Goal: Task Accomplishment & Management: Manage account settings

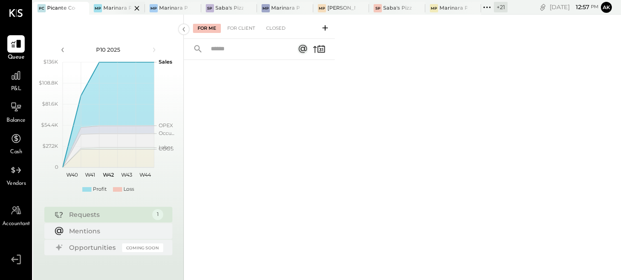
click at [112, 11] on div "Marinara Pizza- [GEOGRAPHIC_DATA]" at bounding box center [117, 8] width 28 height 7
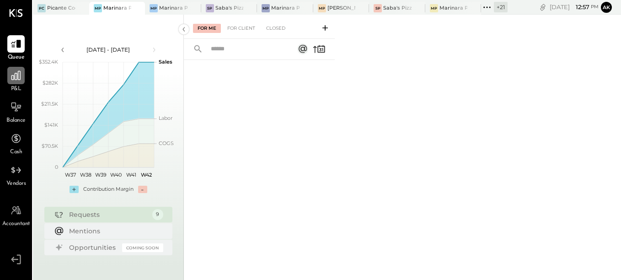
click at [16, 79] on icon at bounding box center [16, 75] width 12 height 12
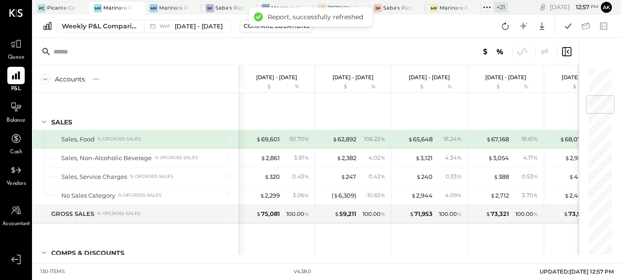
scroll to position [229, 0]
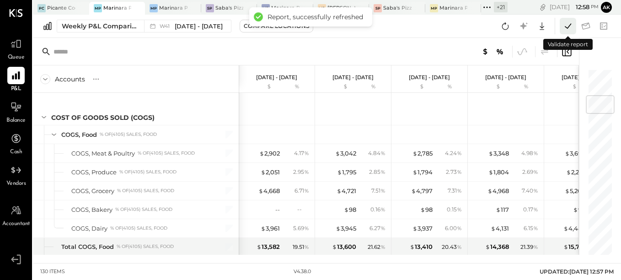
click at [564, 27] on icon at bounding box center [568, 26] width 12 height 12
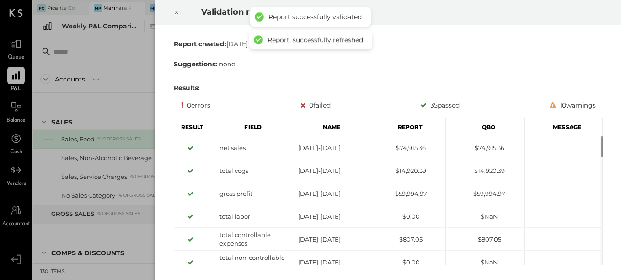
click at [108, 66] on div "Validation results Report created: [DATE] 12:58:12 PM Suggestions: none Results…" at bounding box center [310, 140] width 621 height 280
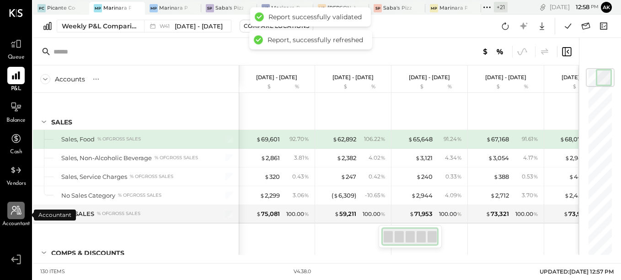
click at [18, 216] on icon at bounding box center [16, 210] width 12 height 12
select select "**"
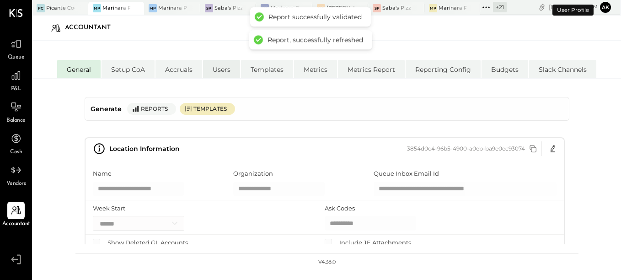
click at [215, 73] on li "Users" at bounding box center [221, 69] width 37 height 18
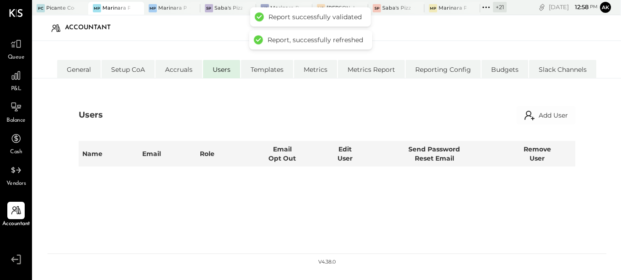
select select "*****"
select select "**********"
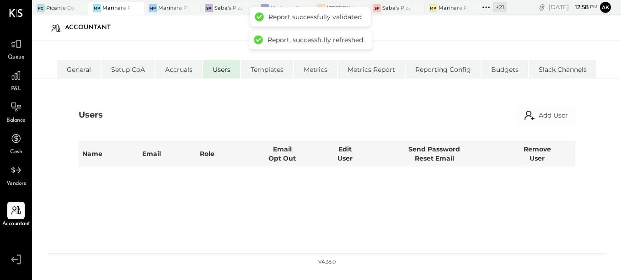
select select "*****"
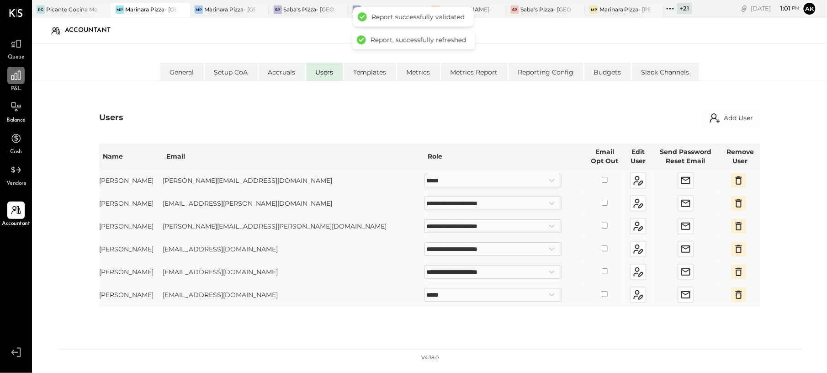
click at [19, 79] on icon at bounding box center [16, 75] width 12 height 12
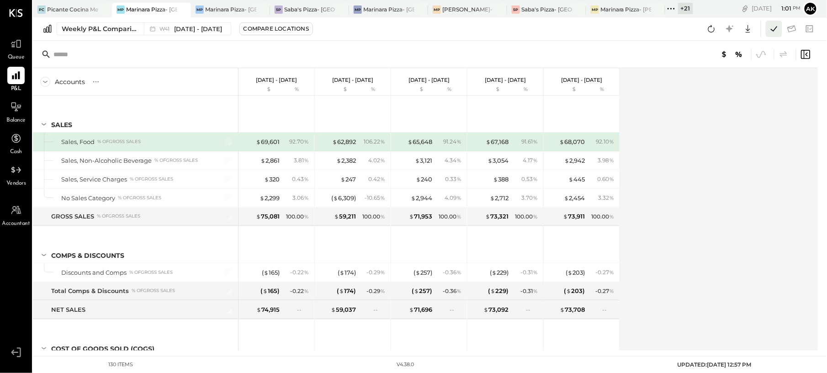
click at [620, 32] on icon at bounding box center [774, 29] width 12 height 12
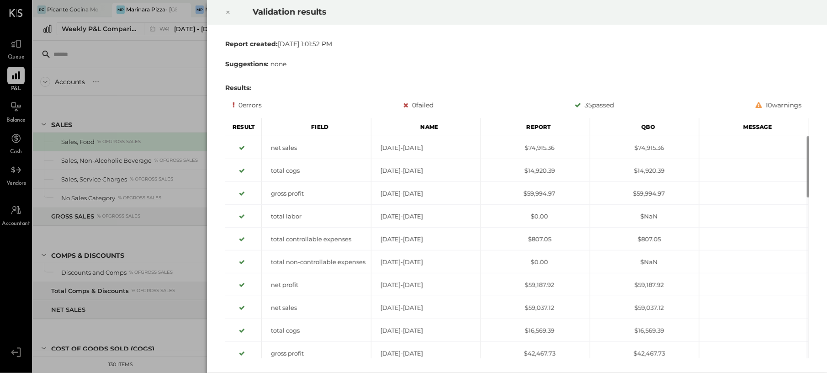
click at [170, 57] on div "Validation results Report created: [DATE] 1:01:52 PM Suggestions: none Results:…" at bounding box center [413, 186] width 827 height 373
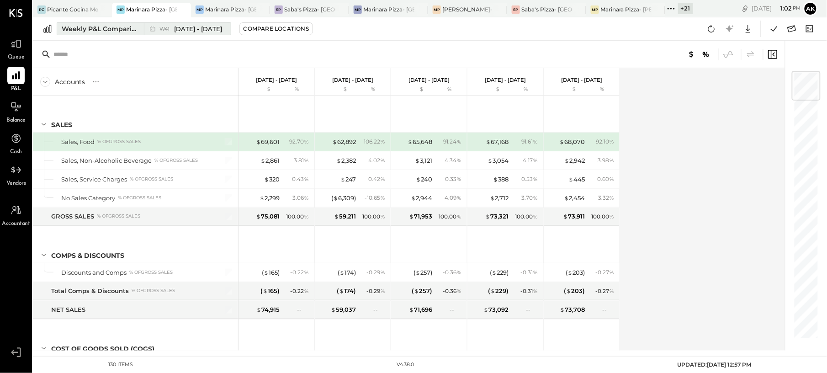
click at [199, 30] on span "[DATE] - [DATE]" at bounding box center [199, 29] width 48 height 9
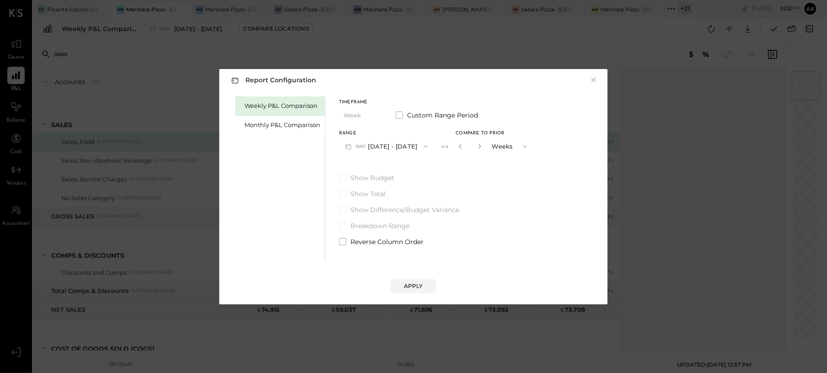
click at [390, 143] on button "W41 [DATE] - [DATE]" at bounding box center [386, 146] width 95 height 17
click at [510, 183] on div "Show Budget Show Total Show Difference/Budget Variance Breakdown Range Reverse …" at bounding box center [436, 209] width 194 height 73
click at [508, 146] on button "Weeks" at bounding box center [511, 146] width 46 height 17
click at [265, 127] on div "Monthly P&L Comparison" at bounding box center [283, 125] width 76 height 9
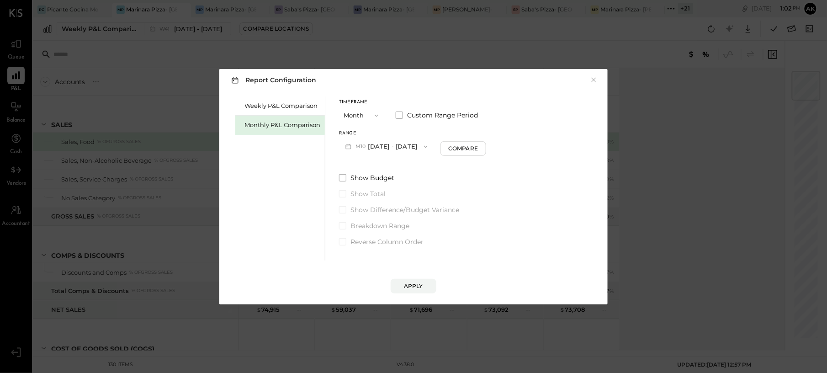
click at [418, 145] on span "button" at bounding box center [424, 146] width 12 height 7
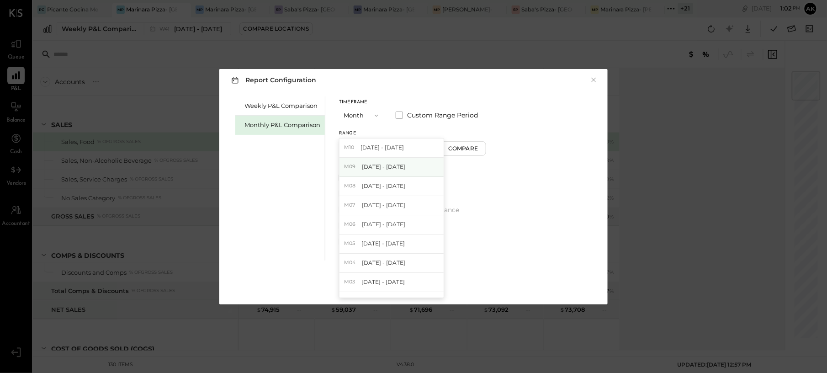
click at [399, 167] on span "[DATE] - [DATE]" at bounding box center [383, 167] width 43 height 8
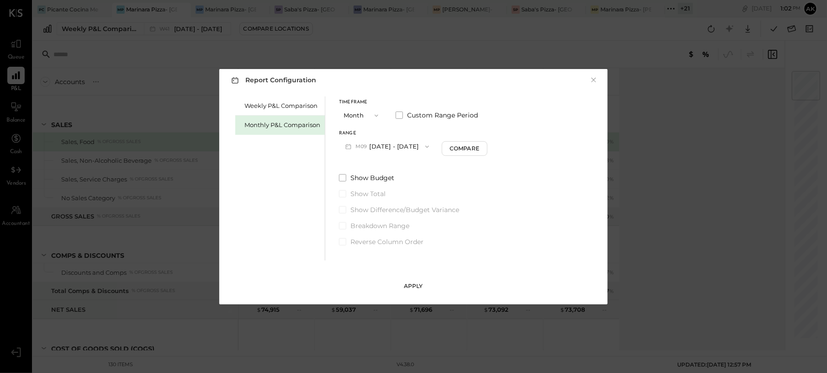
click at [413, 279] on div "Apply" at bounding box center [413, 286] width 19 height 8
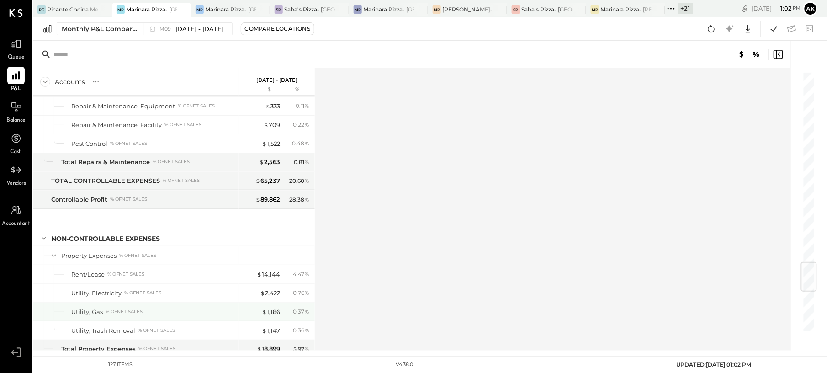
scroll to position [1991, 0]
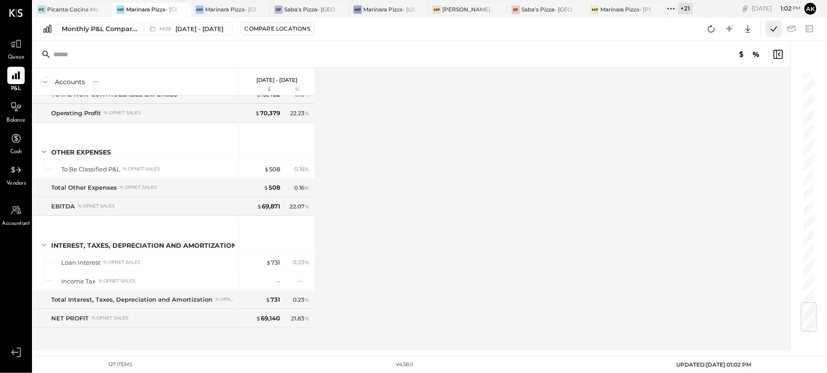
click at [620, 27] on icon at bounding box center [774, 29] width 12 height 12
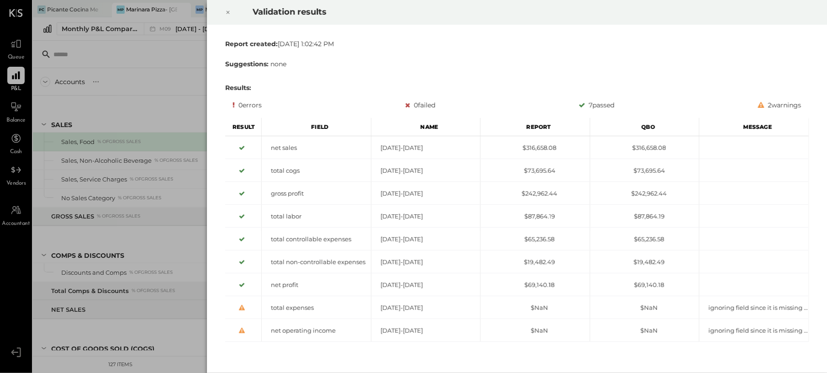
click at [182, 63] on div "Validation results Report created: [DATE] 1:02:42 PM Suggestions: none Results:…" at bounding box center [413, 186] width 827 height 373
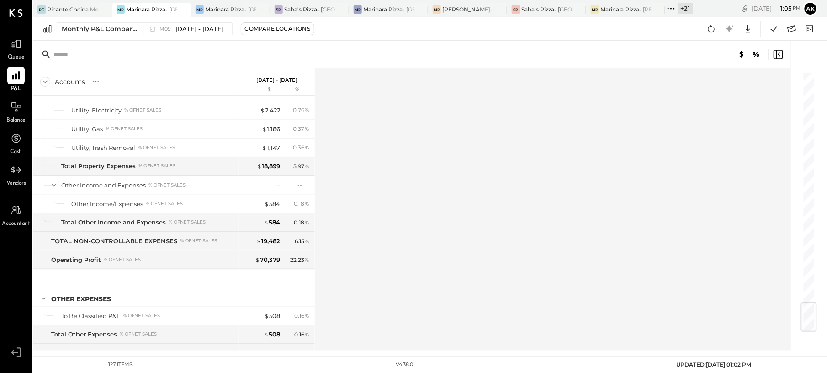
scroll to position [1991, 0]
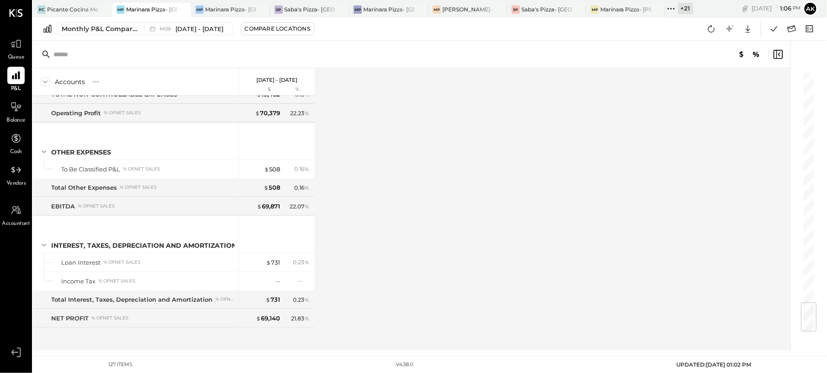
click at [620, 8] on icon at bounding box center [668, 8] width 1 height 1
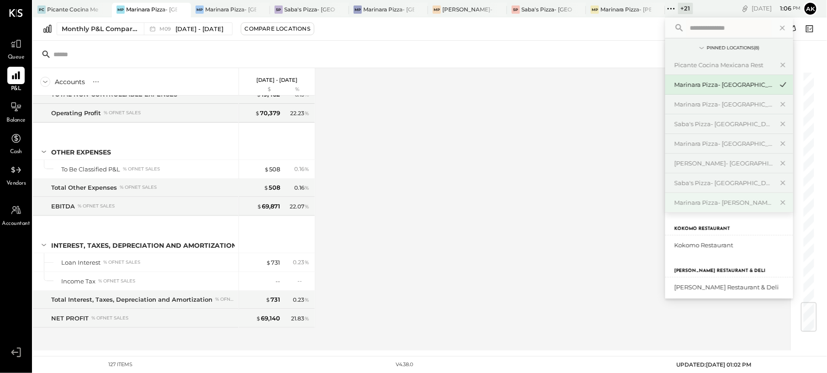
click at [620, 204] on div "Marinara Pizza- [PERSON_NAME]" at bounding box center [724, 202] width 99 height 9
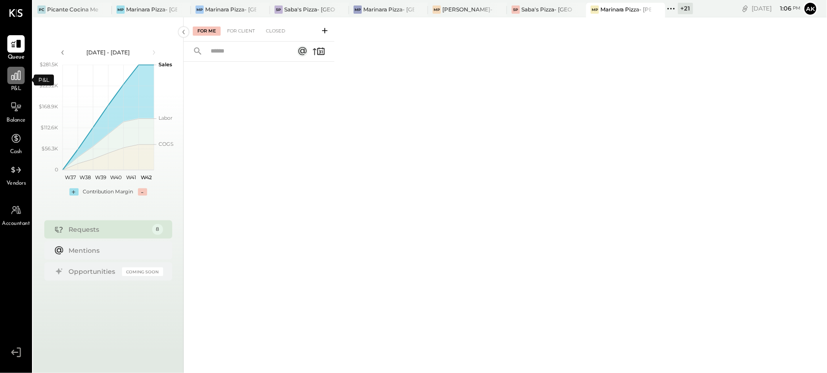
click at [15, 84] on div at bounding box center [15, 75] width 17 height 17
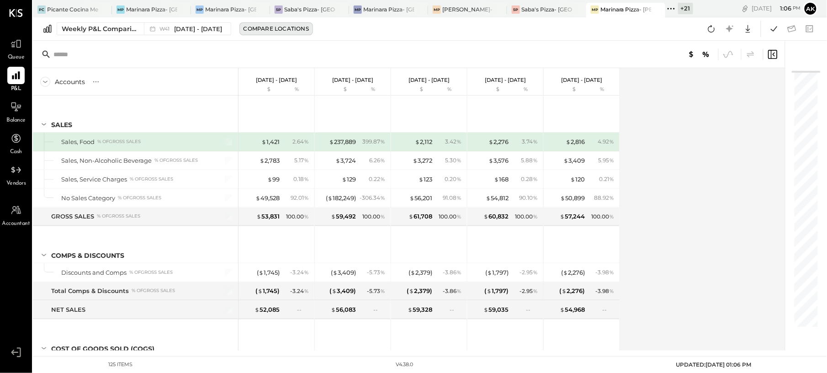
click at [258, 28] on div "Compare Locations" at bounding box center [276, 29] width 65 height 8
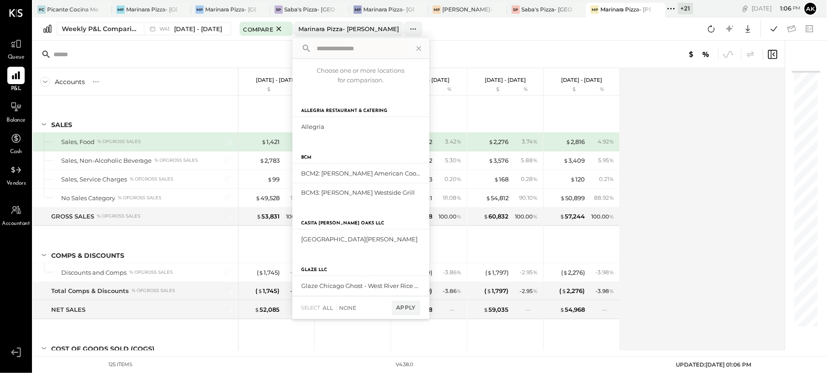
click at [239, 55] on div at bounding box center [409, 54] width 752 height 27
click at [203, 28] on span "[DATE] - [DATE]" at bounding box center [199, 29] width 48 height 9
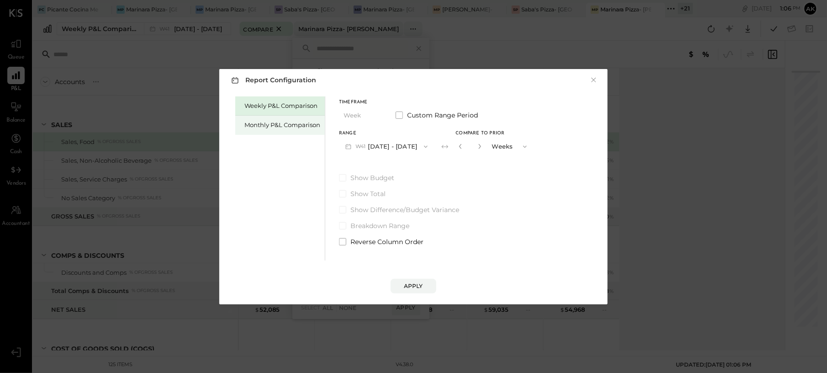
click at [280, 125] on div "Monthly P&L Comparison" at bounding box center [283, 125] width 76 height 9
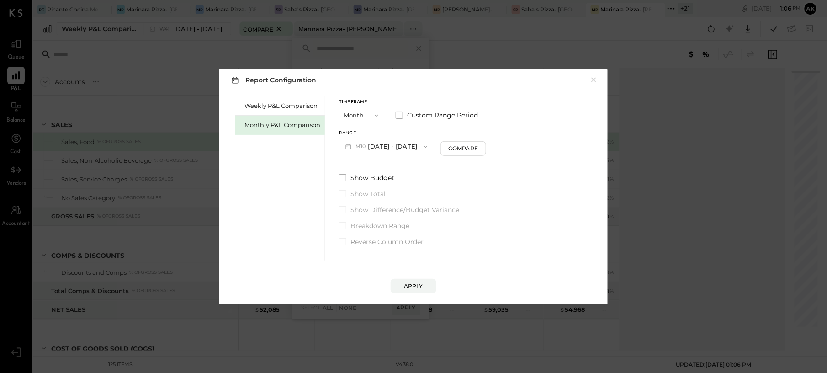
click at [403, 149] on button "M10 [DATE] - [DATE]" at bounding box center [386, 146] width 95 height 17
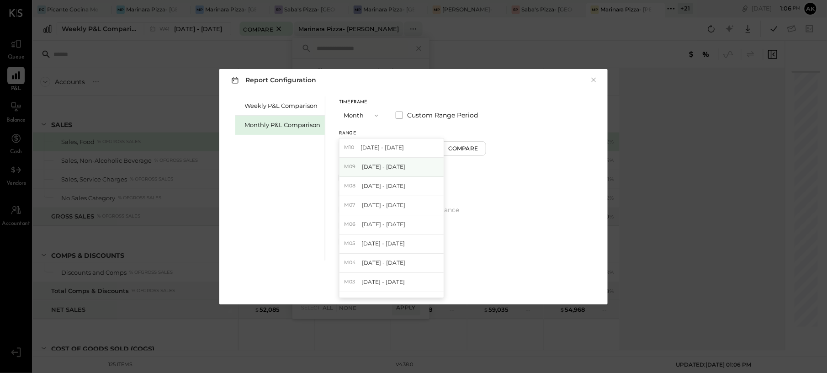
click at [395, 168] on span "[DATE] - [DATE]" at bounding box center [383, 167] width 43 height 8
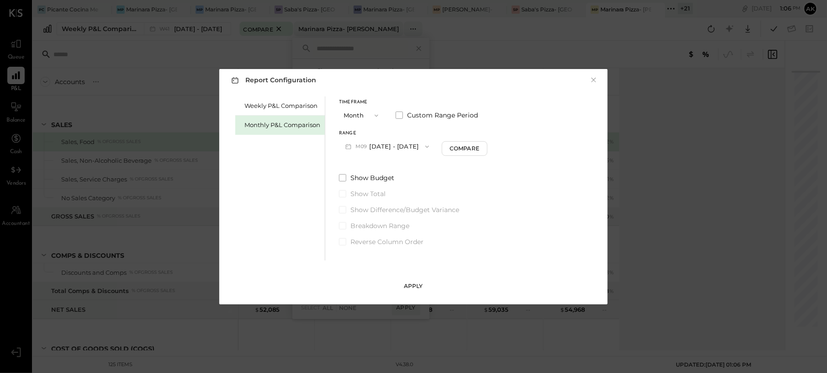
click at [412, 279] on div "Apply" at bounding box center [413, 286] width 19 height 8
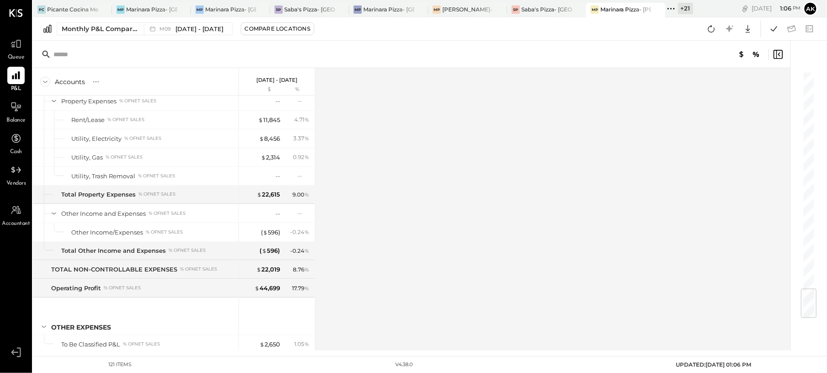
scroll to position [1878, 0]
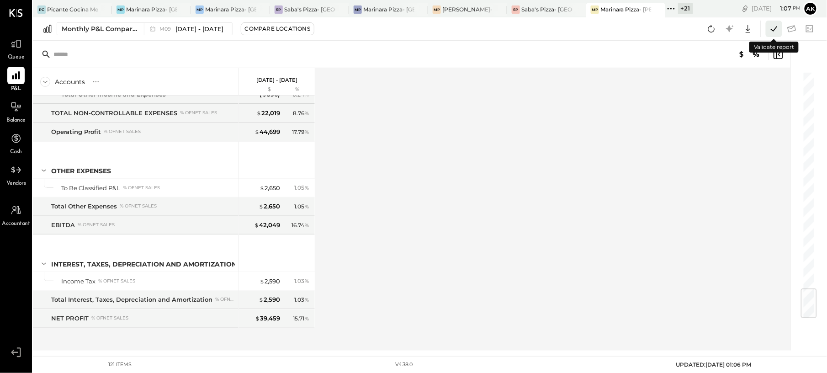
click at [620, 33] on icon at bounding box center [774, 29] width 12 height 12
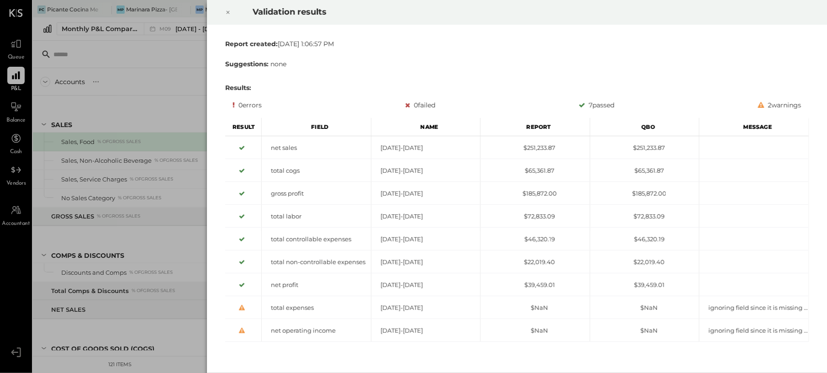
click at [163, 92] on div "Validation results Report created: [DATE] 1:06:57 PM Suggestions: none Results:…" at bounding box center [413, 186] width 827 height 373
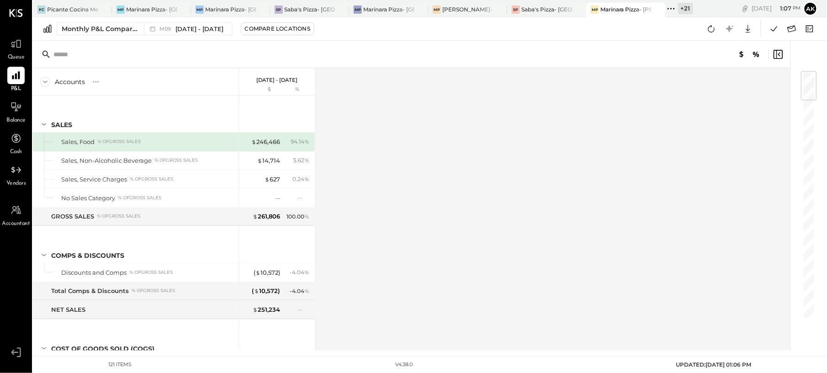
click at [14, 223] on span "Accountant" at bounding box center [16, 224] width 28 height 8
select select "**"
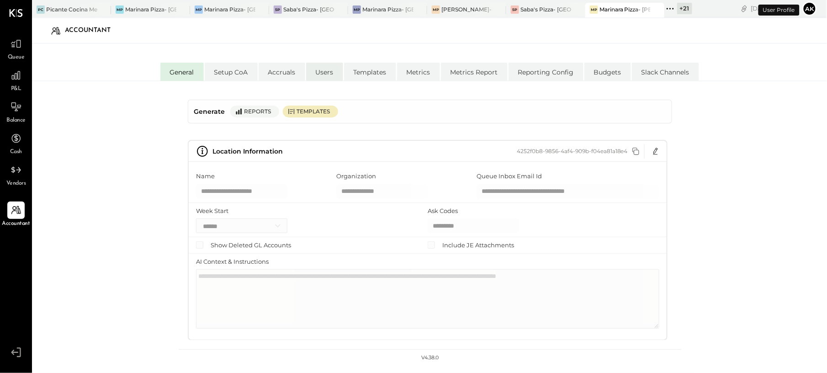
click at [323, 74] on li "Users" at bounding box center [324, 72] width 37 height 18
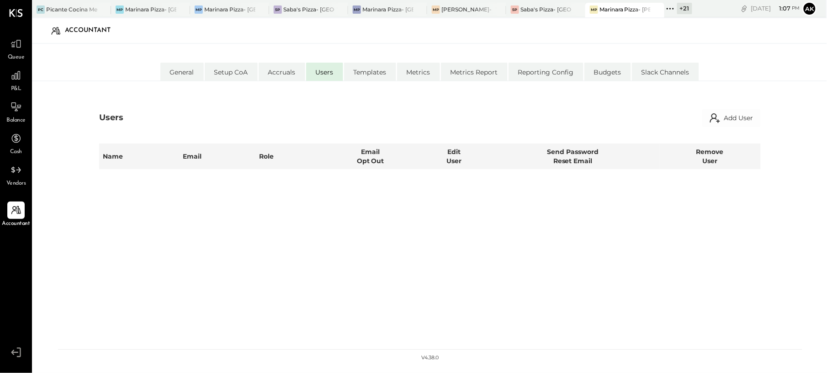
select select "*****"
select select "**********"
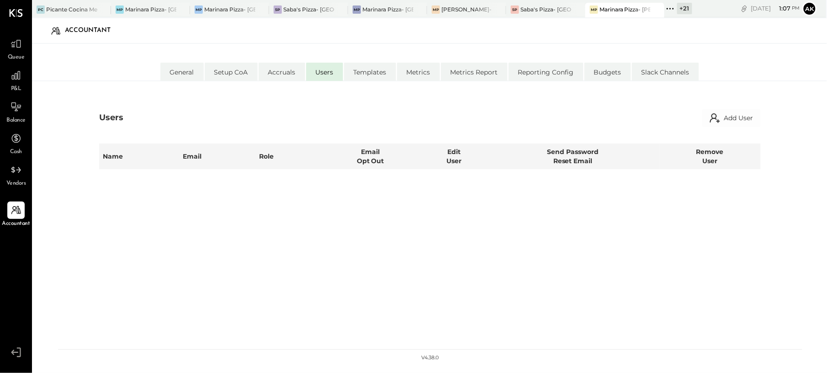
select select "*****"
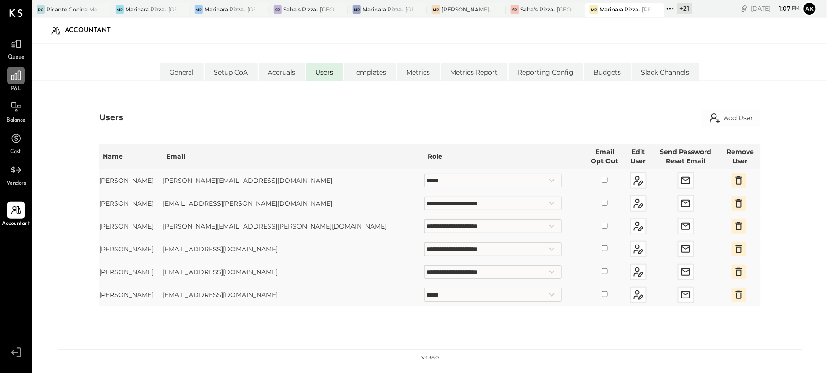
click at [11, 83] on div at bounding box center [15, 75] width 17 height 17
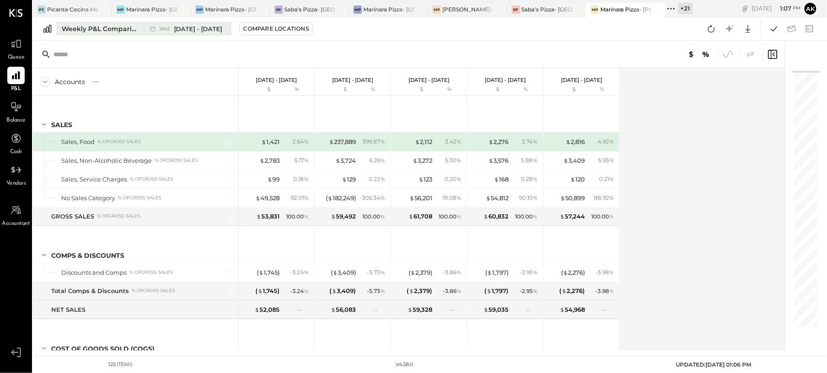
click at [113, 27] on div "Weekly P&L Comparison" at bounding box center [100, 28] width 77 height 9
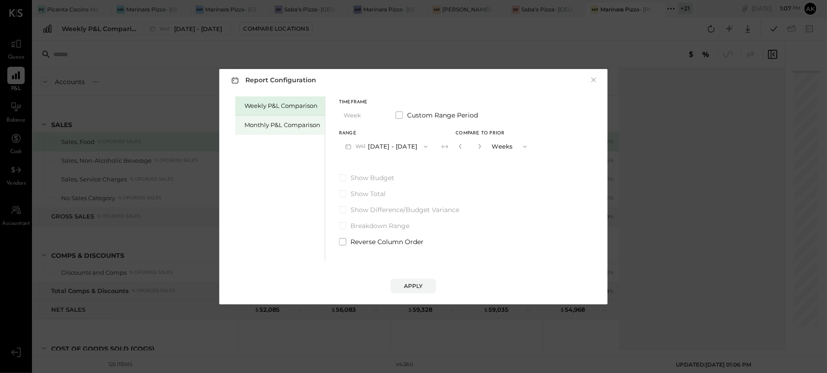
click at [281, 126] on div "Monthly P&L Comparison" at bounding box center [283, 125] width 76 height 9
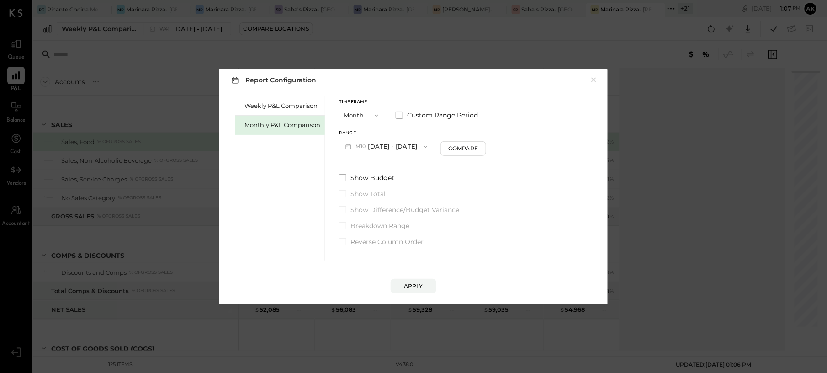
click at [385, 149] on button "M10 [DATE] - [DATE]" at bounding box center [386, 146] width 95 height 17
click at [391, 173] on div "M09 [DATE] - [DATE]" at bounding box center [392, 167] width 104 height 19
click at [417, 279] on div "Apply" at bounding box center [413, 286] width 19 height 8
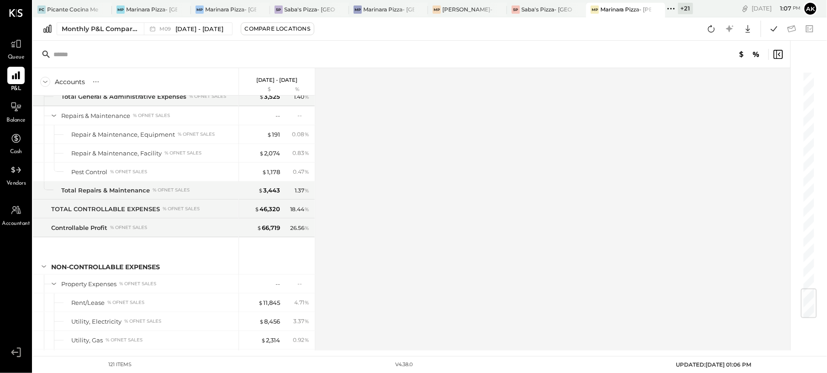
scroll to position [1878, 0]
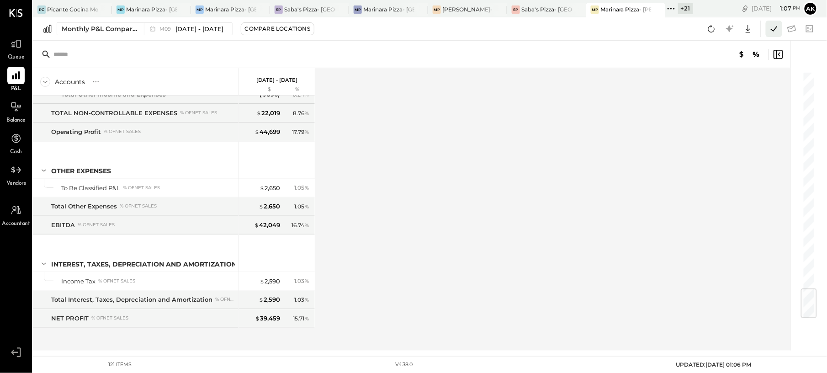
click at [620, 33] on icon at bounding box center [774, 29] width 12 height 12
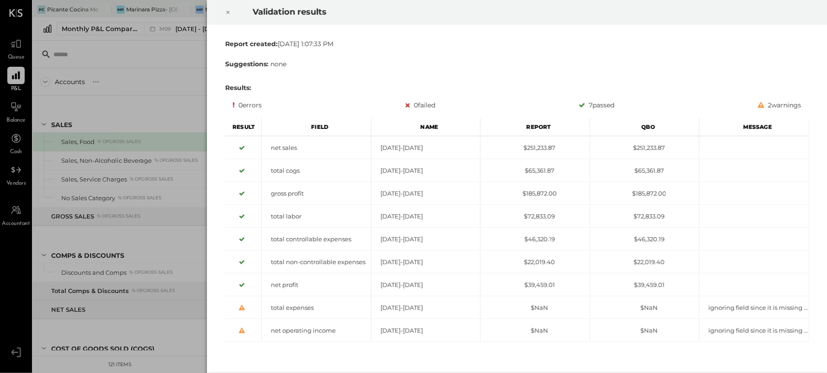
click at [183, 123] on div "Validation results Report created: [DATE] 1:07:33 PM Suggestions: none Results:…" at bounding box center [413, 186] width 827 height 373
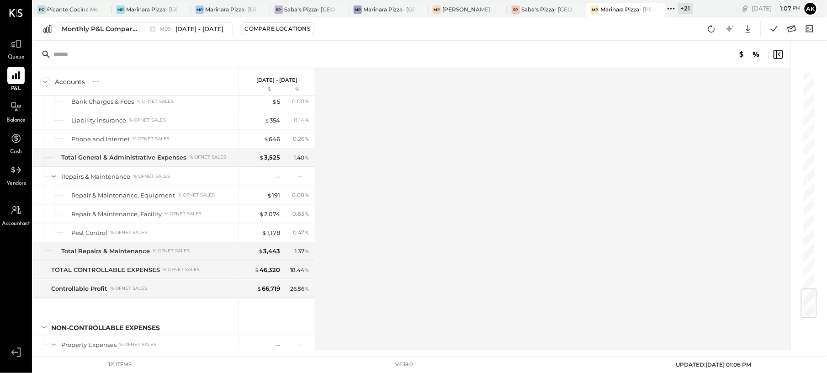
scroll to position [1878, 0]
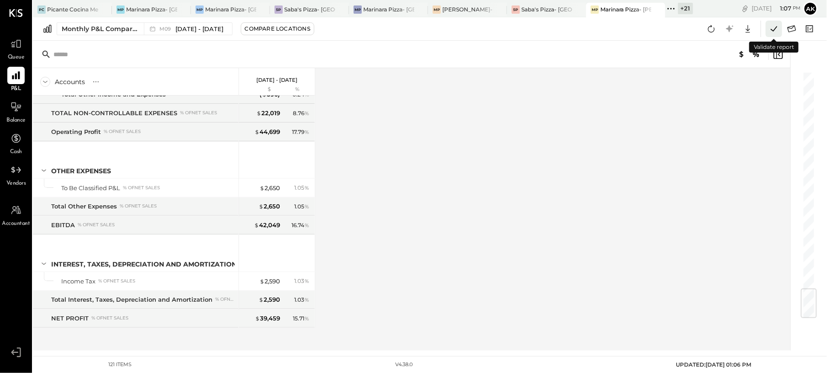
click at [620, 32] on icon at bounding box center [774, 29] width 12 height 12
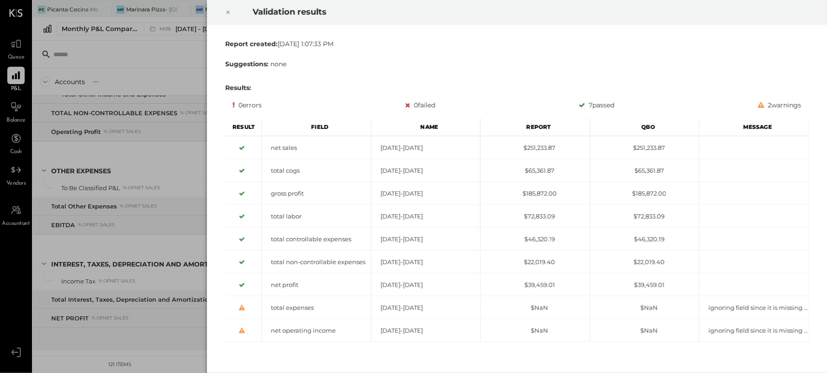
click at [149, 54] on div "Validation results Report created: [DATE] 1:07:33 PM Suggestions: none Results:…" at bounding box center [413, 186] width 827 height 373
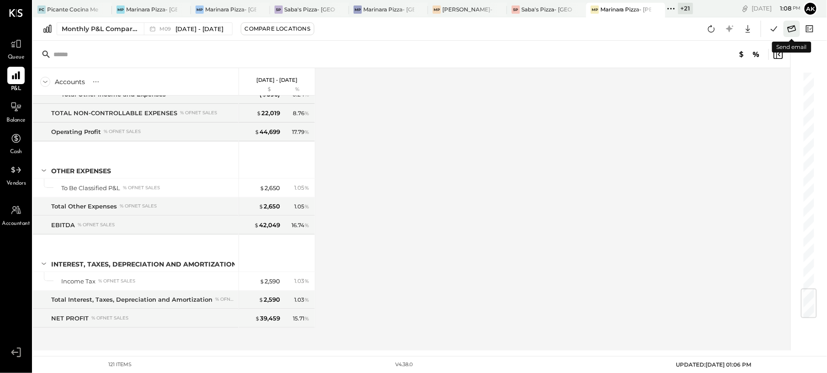
click at [620, 34] on icon at bounding box center [792, 29] width 12 height 12
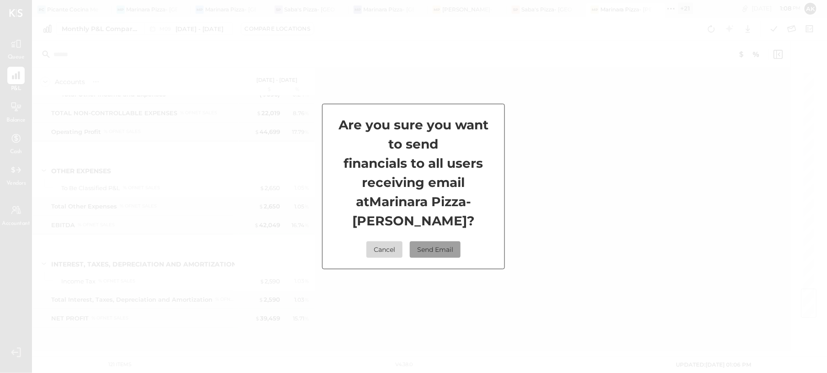
click at [426, 244] on button "Send Email" at bounding box center [435, 249] width 51 height 16
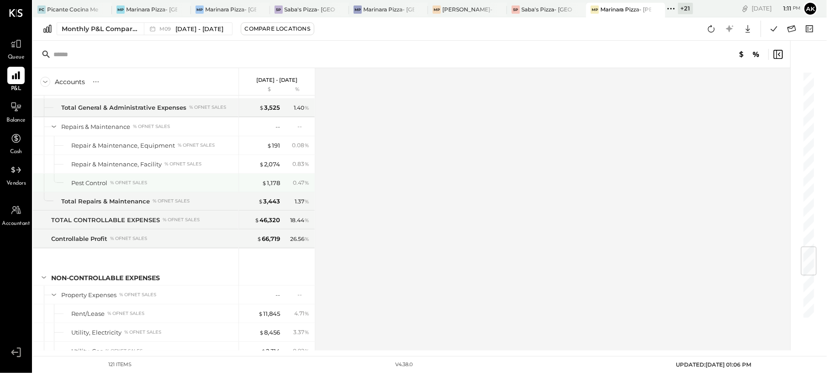
scroll to position [1390, 0]
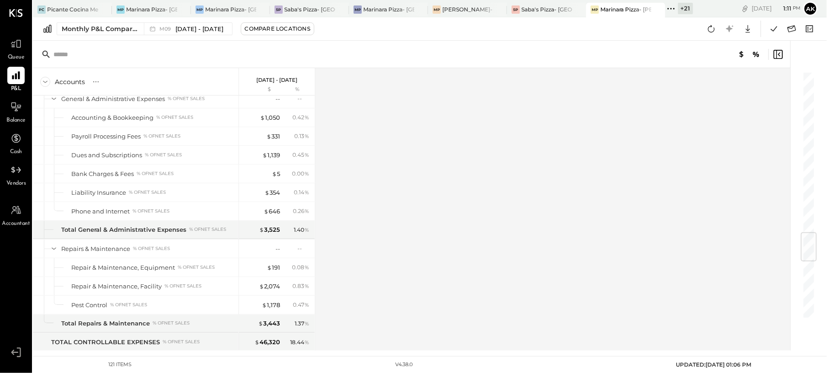
click at [620, 8] on icon at bounding box center [671, 9] width 12 height 12
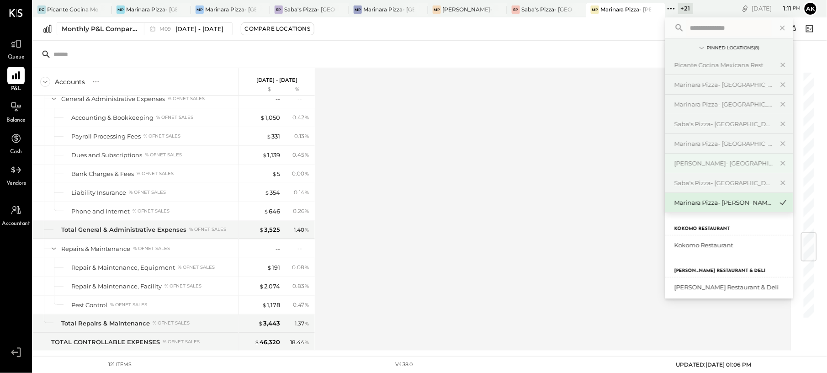
click at [620, 163] on div "[PERSON_NAME]- [GEOGRAPHIC_DATA]" at bounding box center [724, 163] width 99 height 9
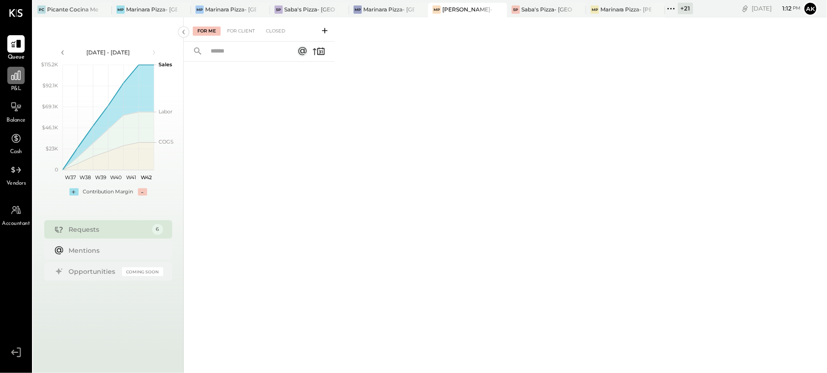
click at [22, 79] on div at bounding box center [15, 75] width 17 height 17
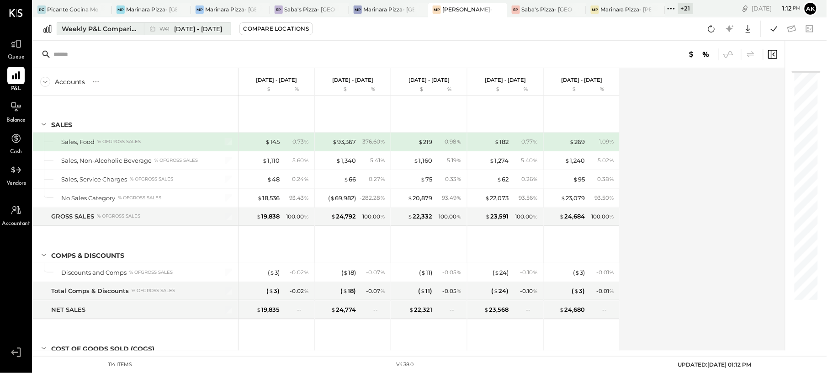
click at [107, 27] on div "Weekly P&L Comparison" at bounding box center [100, 28] width 77 height 9
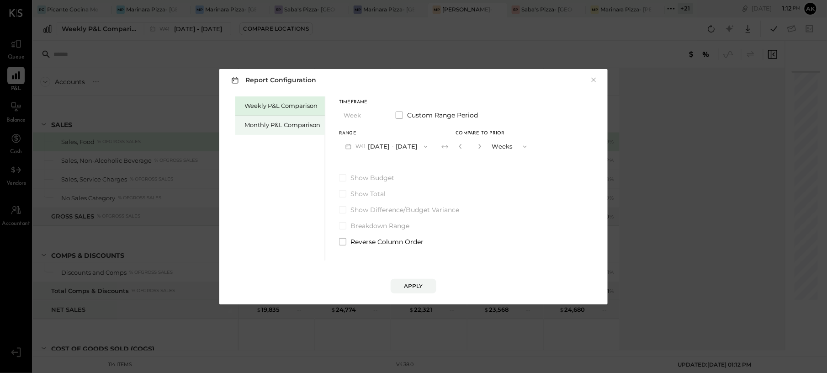
click at [268, 122] on div "Monthly P&L Comparison" at bounding box center [283, 125] width 76 height 9
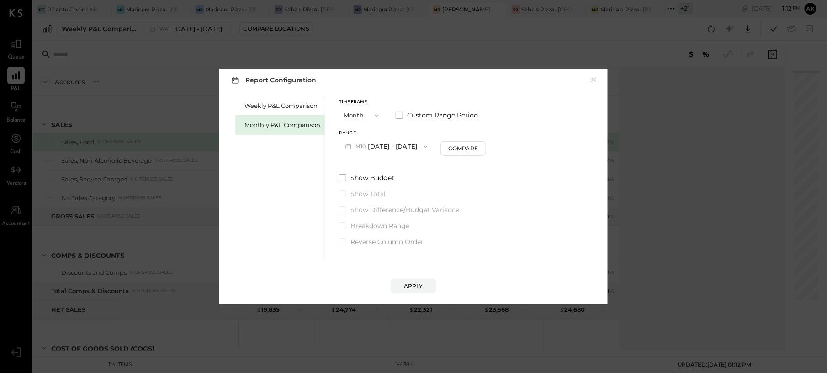
click at [401, 146] on button "M10 [DATE] - [DATE]" at bounding box center [386, 146] width 95 height 17
click at [388, 167] on span "[DATE] - [DATE]" at bounding box center [383, 167] width 43 height 8
click at [462, 150] on div "Compare" at bounding box center [465, 148] width 30 height 8
click at [421, 279] on div "Apply" at bounding box center [413, 286] width 19 height 8
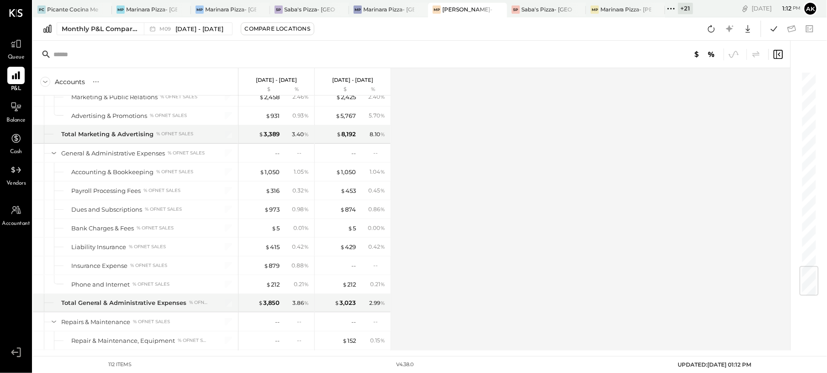
scroll to position [1671, 0]
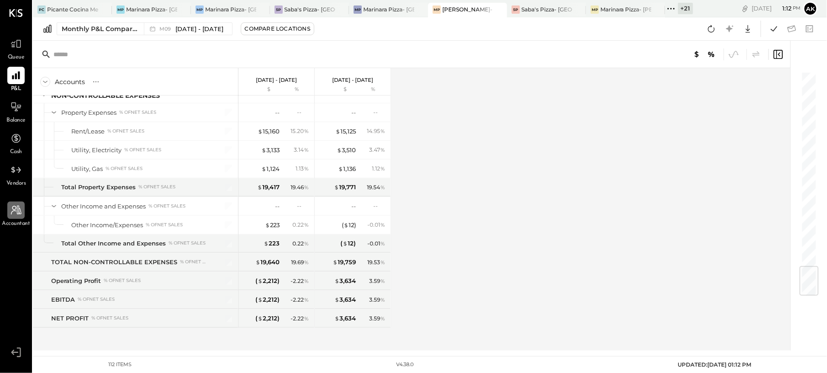
click at [8, 209] on div at bounding box center [15, 210] width 17 height 17
select select "**"
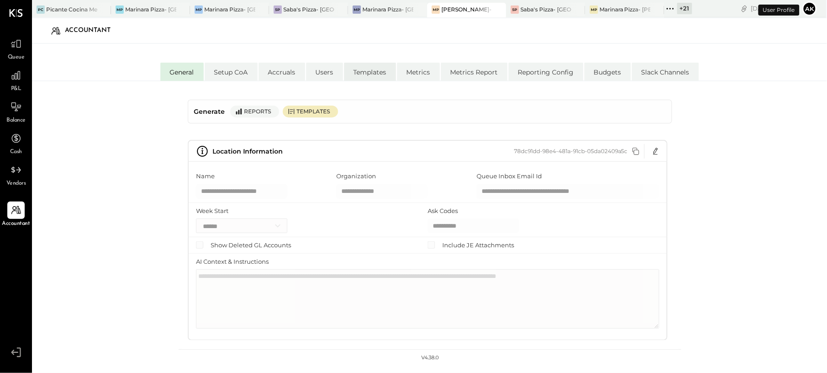
click at [384, 70] on li "Templates" at bounding box center [370, 72] width 52 height 18
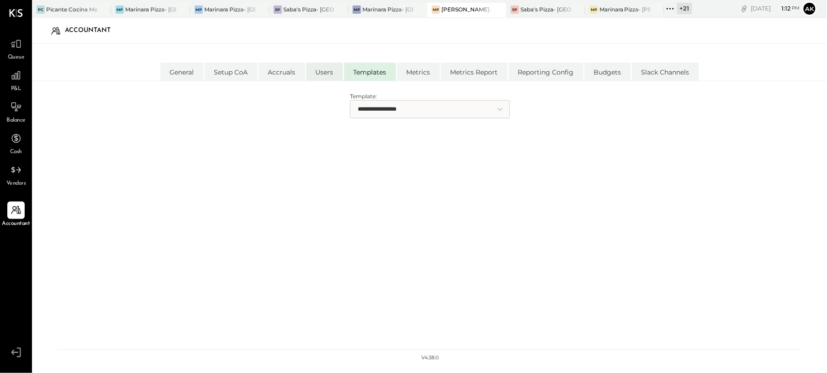
click at [306, 72] on li "Users" at bounding box center [324, 72] width 37 height 18
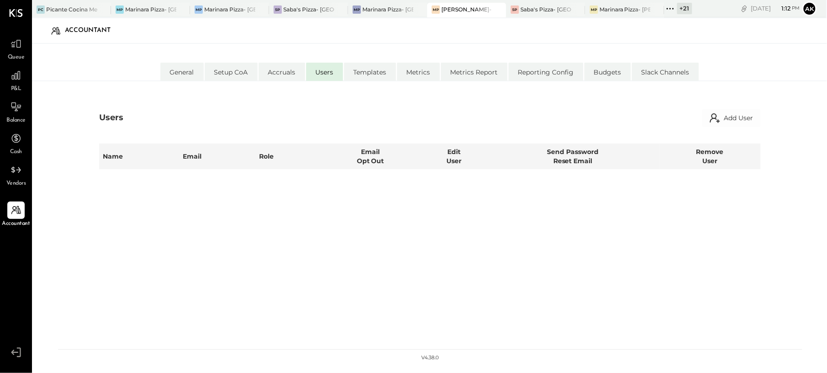
select select "*****"
select select "**********"
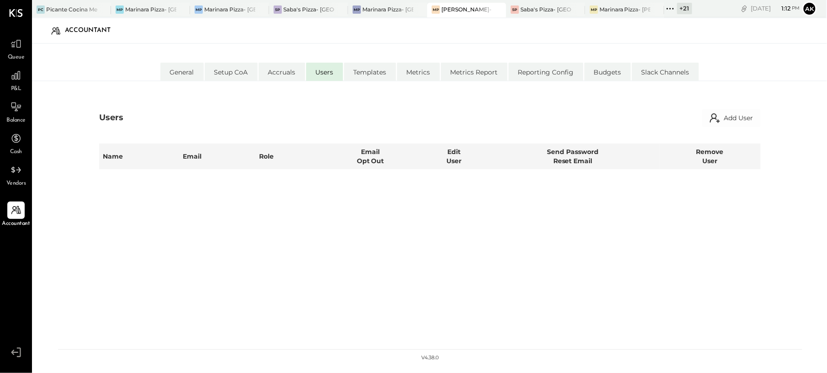
select select "*****"
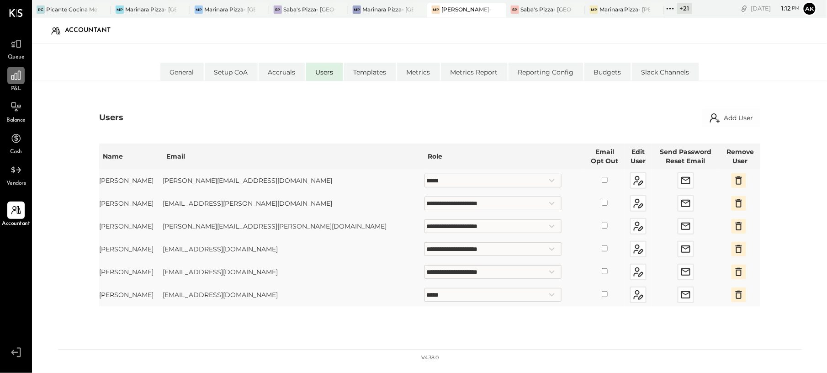
click at [13, 78] on icon at bounding box center [16, 75] width 12 height 12
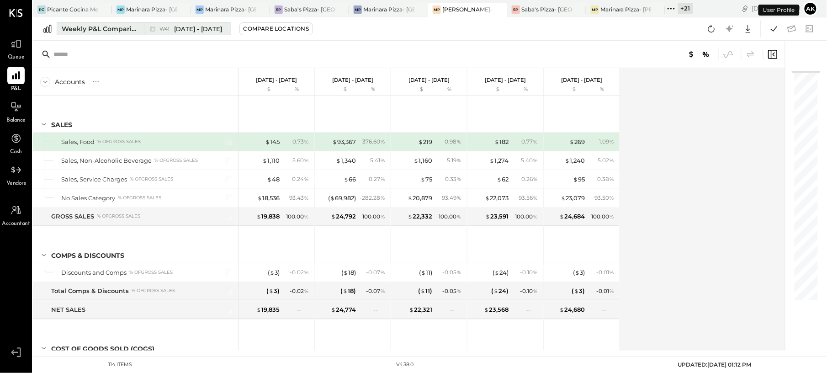
click at [110, 33] on button "Weekly P&L Comparison W41 [DATE] - [DATE]" at bounding box center [144, 28] width 175 height 13
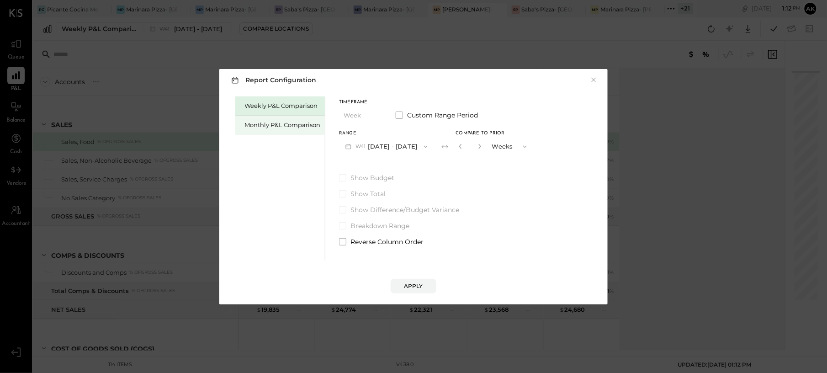
drag, startPoint x: 255, startPoint y: 128, endPoint x: 263, endPoint y: 131, distance: 8.7
click at [258, 130] on div "Monthly P&L Comparison" at bounding box center [280, 125] width 90 height 19
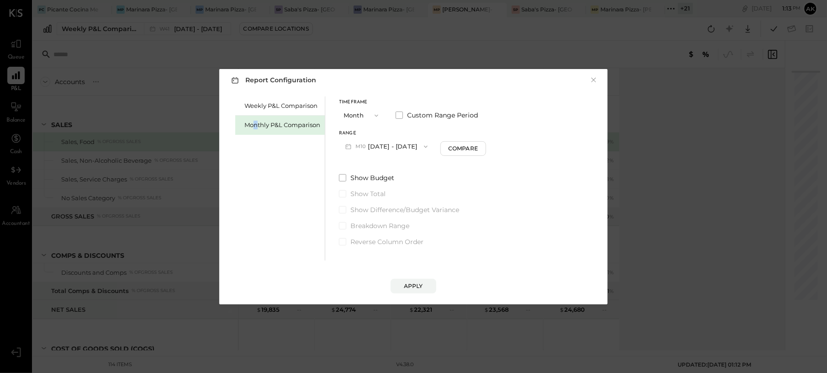
click at [408, 146] on button "M10 [DATE] - [DATE]" at bounding box center [386, 146] width 95 height 17
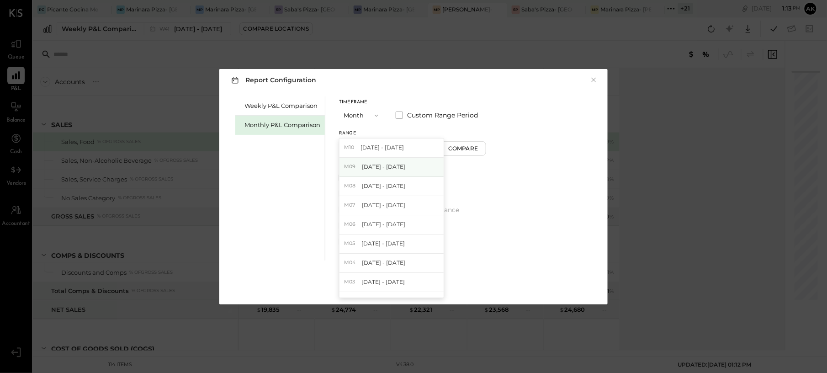
click at [384, 165] on span "[DATE] - [DATE]" at bounding box center [383, 167] width 43 height 8
click at [419, 279] on div "Apply" at bounding box center [413, 286] width 19 height 8
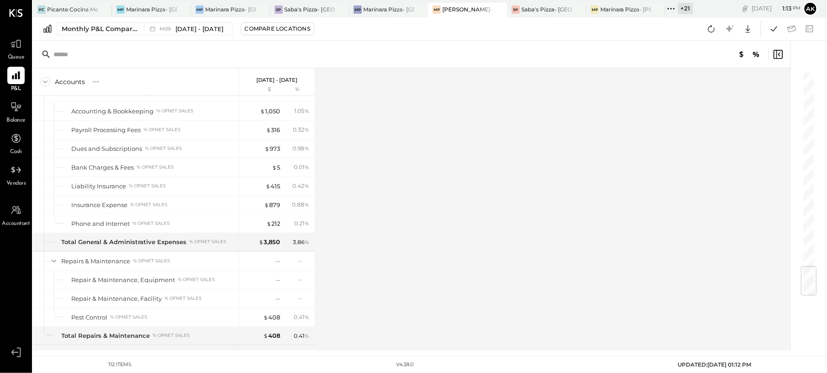
scroll to position [1671, 0]
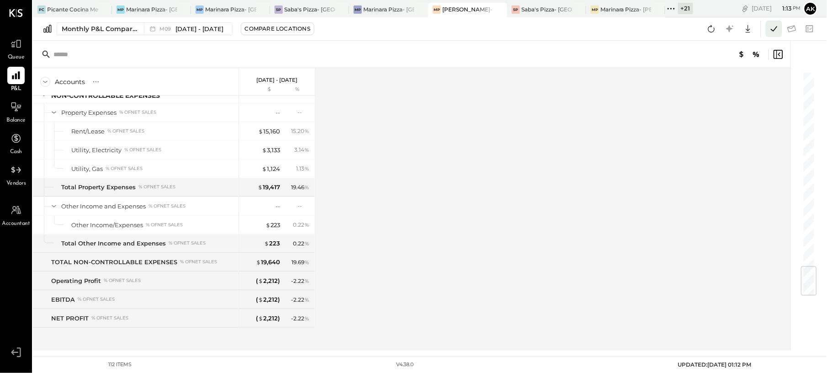
click at [620, 31] on icon at bounding box center [774, 29] width 12 height 12
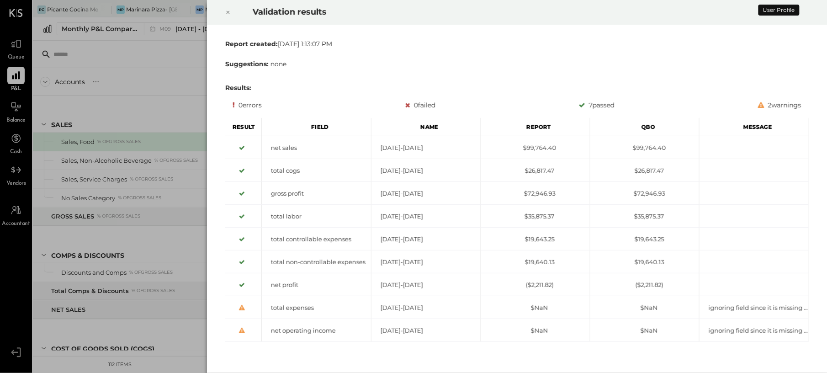
click at [175, 95] on div "Validation results Report created: [DATE] 1:13:07 PM Suggestions: none Results:…" at bounding box center [413, 186] width 827 height 373
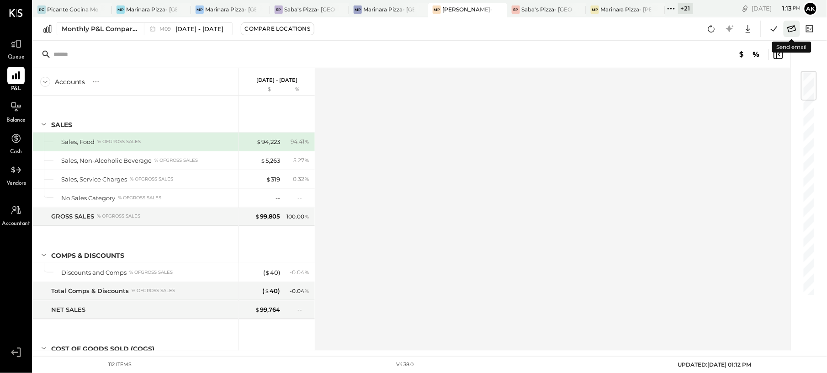
click at [620, 30] on icon at bounding box center [792, 29] width 12 height 12
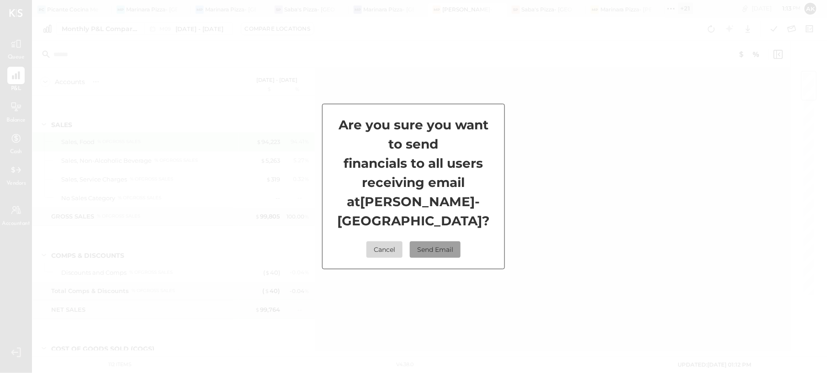
click at [422, 250] on button "Send Email" at bounding box center [435, 249] width 51 height 16
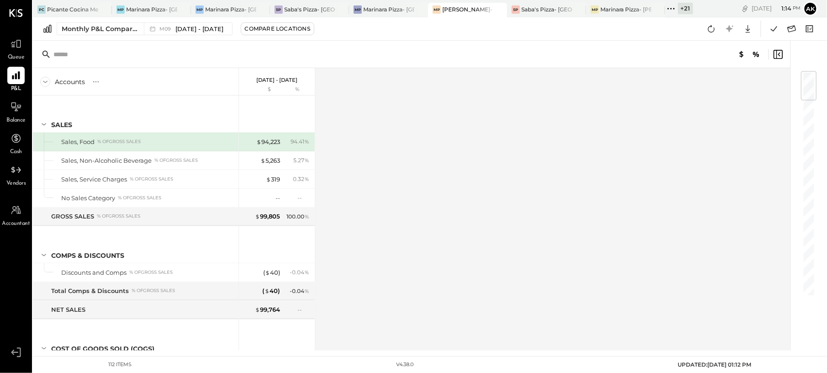
click at [620, 7] on icon at bounding box center [671, 9] width 12 height 12
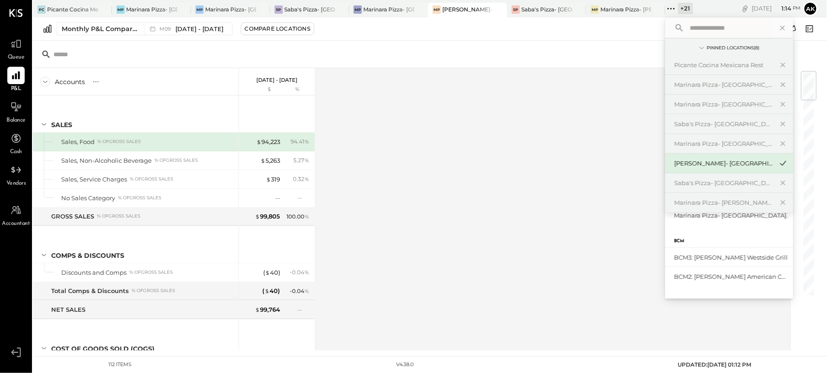
scroll to position [378, 0]
click at [620, 259] on div "Marinara Pizza- [GEOGRAPHIC_DATA]" at bounding box center [724, 257] width 99 height 9
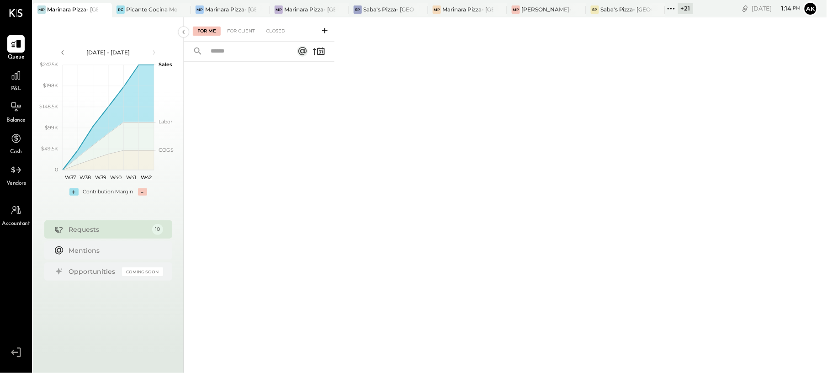
click at [14, 86] on span "P&L" at bounding box center [16, 89] width 11 height 8
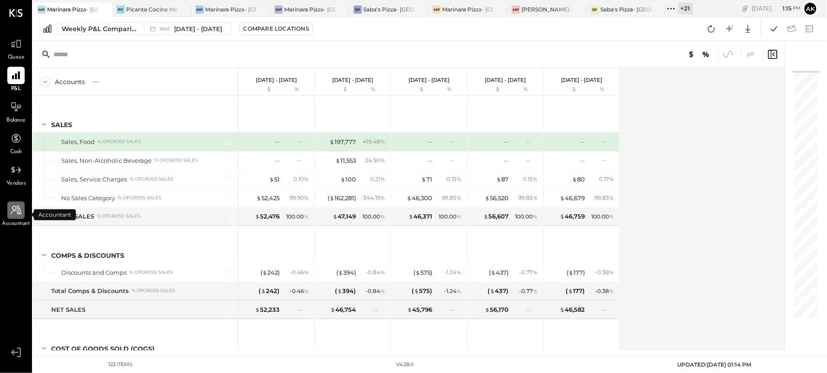
click at [19, 214] on icon at bounding box center [16, 210] width 11 height 9
select select "**"
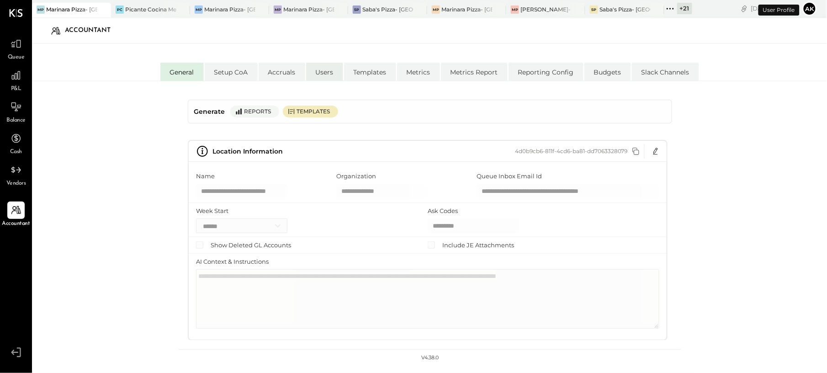
click at [330, 69] on li "Users" at bounding box center [324, 72] width 37 height 18
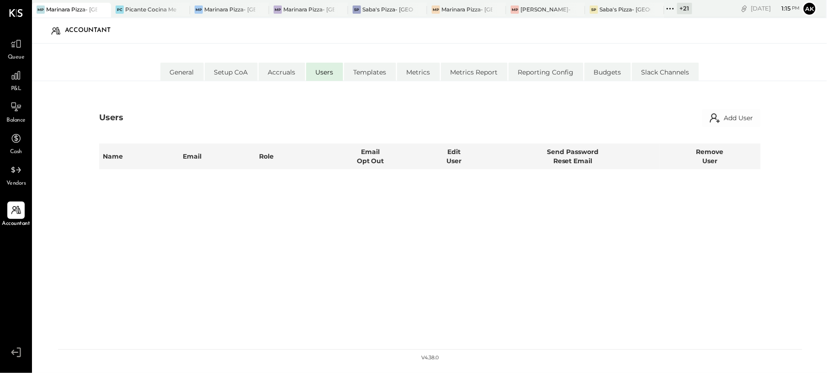
select select "*****"
select select "**********"
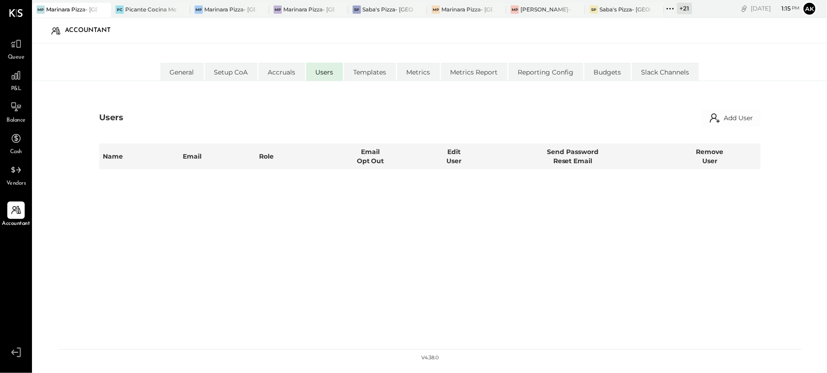
select select "*****"
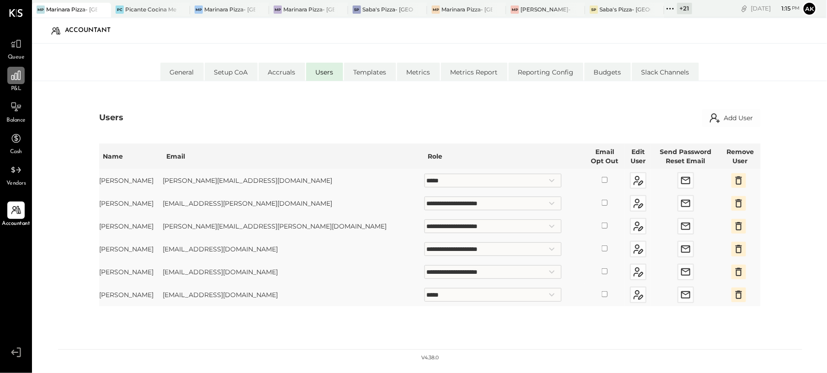
click at [16, 77] on icon at bounding box center [16, 75] width 12 height 12
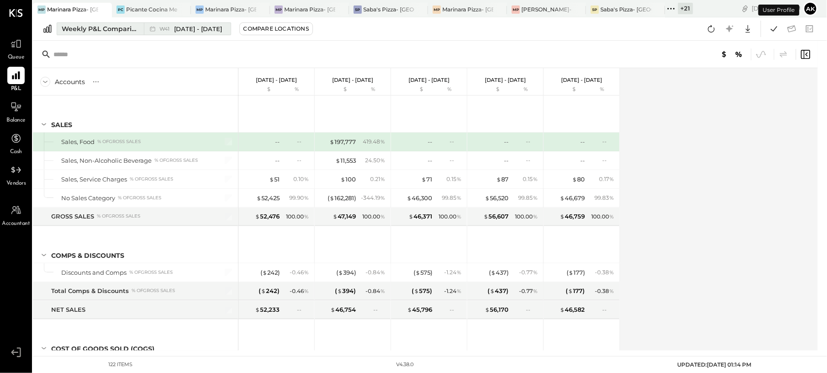
click at [118, 28] on div "Weekly P&L Comparison" at bounding box center [100, 28] width 77 height 9
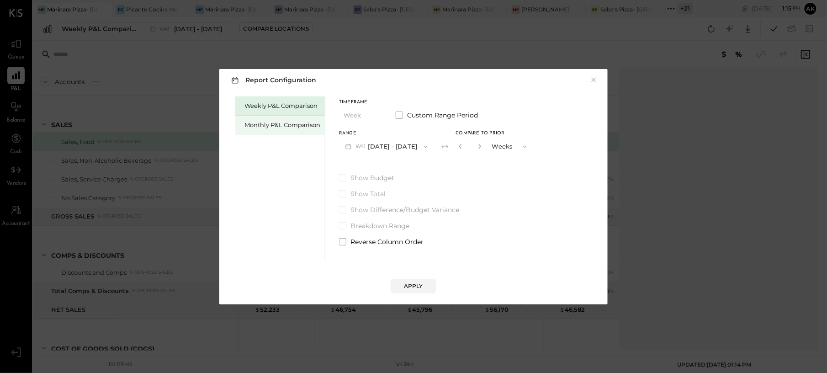
click at [276, 123] on div "Monthly P&L Comparison" at bounding box center [283, 125] width 76 height 9
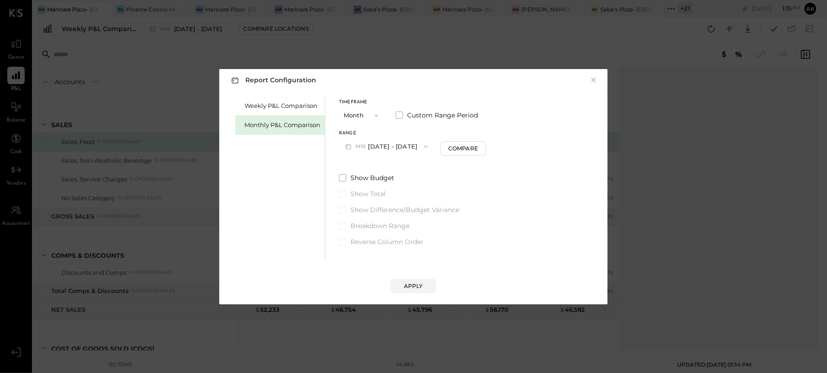
click at [392, 147] on button "M10 [DATE] - [DATE]" at bounding box center [386, 146] width 95 height 17
click at [390, 169] on span "[DATE] - [DATE]" at bounding box center [383, 167] width 43 height 8
click at [409, 279] on div "Apply" at bounding box center [413, 286] width 19 height 8
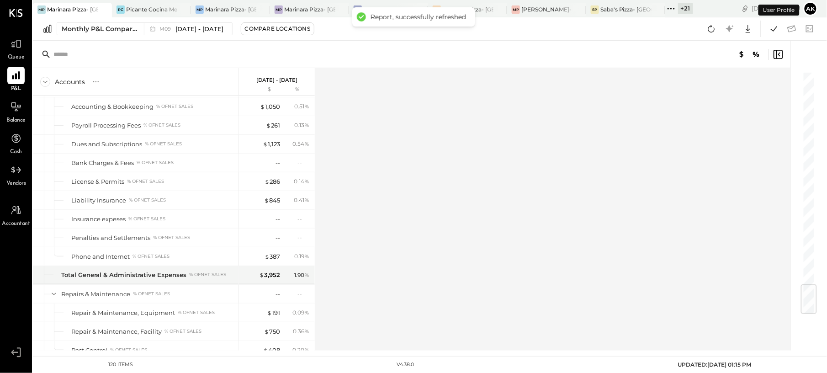
scroll to position [1823, 0]
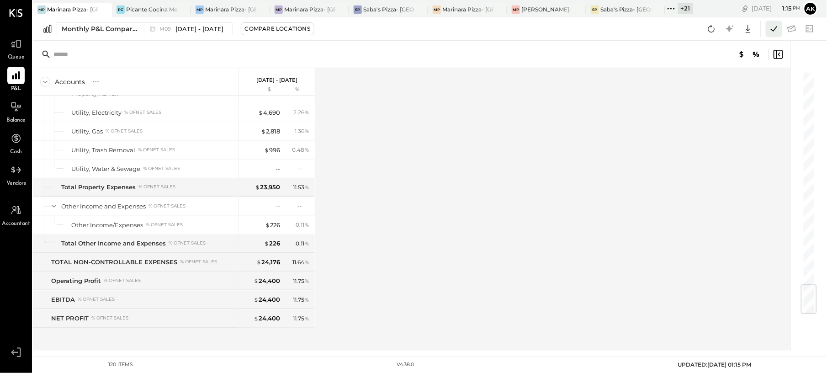
click at [620, 29] on icon at bounding box center [774, 29] width 12 height 12
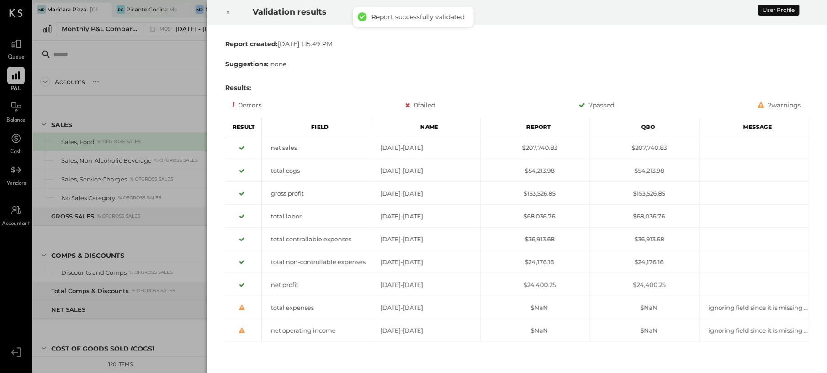
click at [155, 82] on div "Validation results Report created: [DATE] 1:15:49 PM Suggestions: none Results:…" at bounding box center [413, 186] width 827 height 373
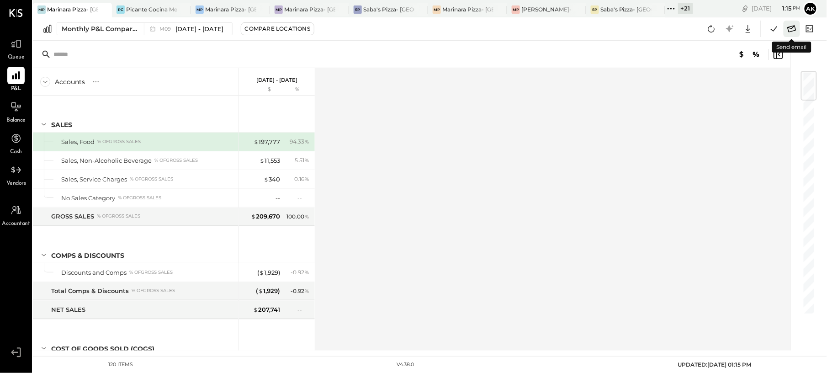
click at [620, 30] on icon at bounding box center [792, 28] width 9 height 7
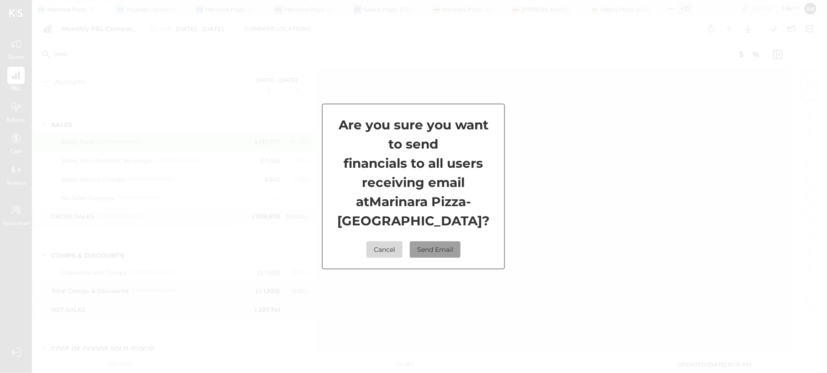
click at [436, 249] on button "Send Email" at bounding box center [435, 249] width 51 height 16
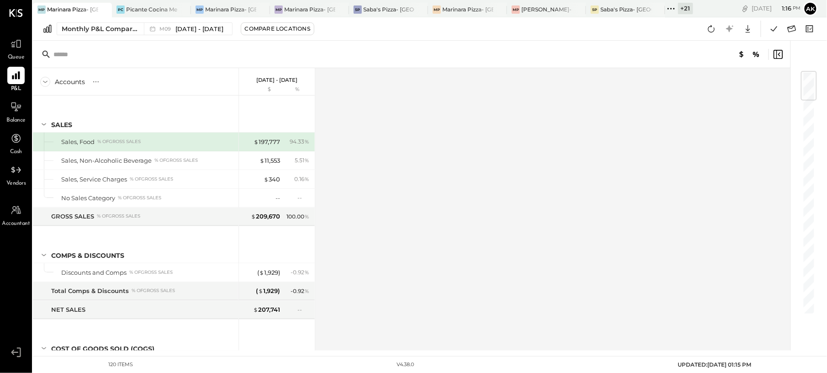
click at [620, 5] on icon at bounding box center [671, 9] width 12 height 12
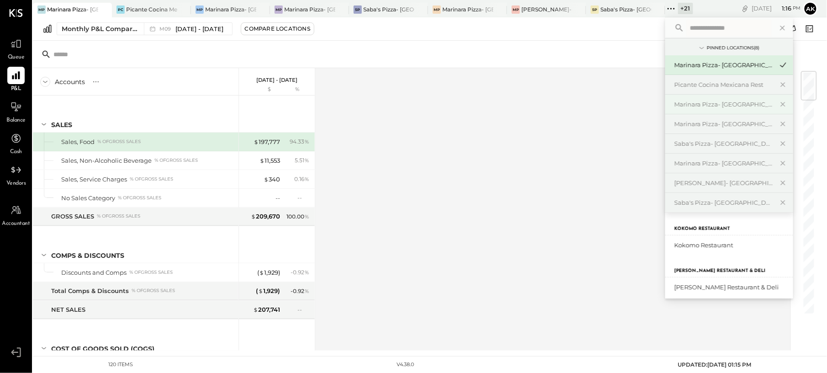
click at [620, 105] on div "Marinara Pizza- [GEOGRAPHIC_DATA]" at bounding box center [724, 104] width 99 height 9
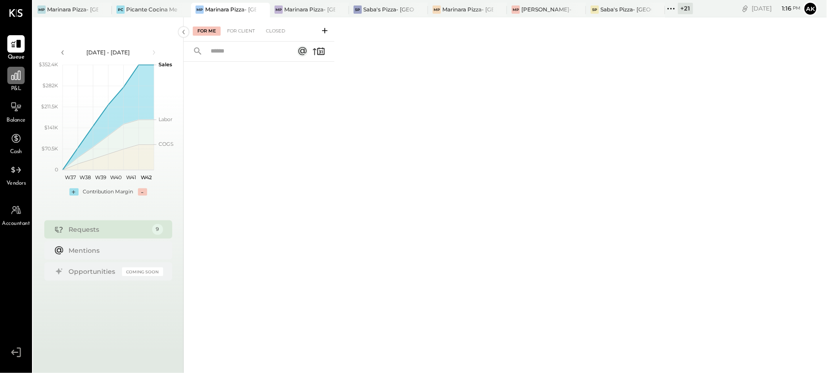
click at [24, 74] on div at bounding box center [15, 75] width 17 height 17
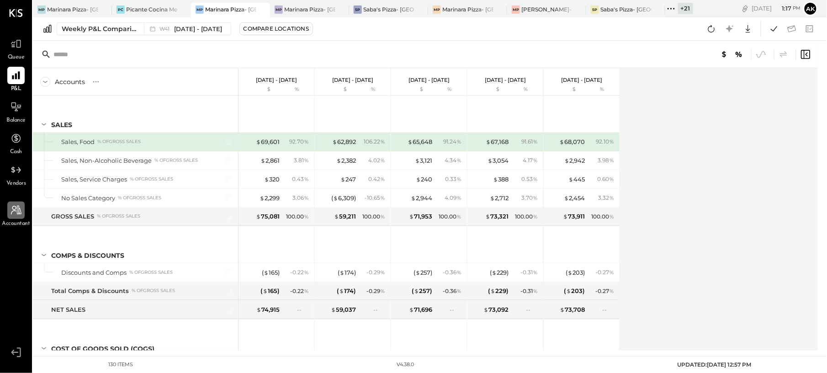
click at [16, 207] on icon at bounding box center [16, 210] width 12 height 12
select select "**"
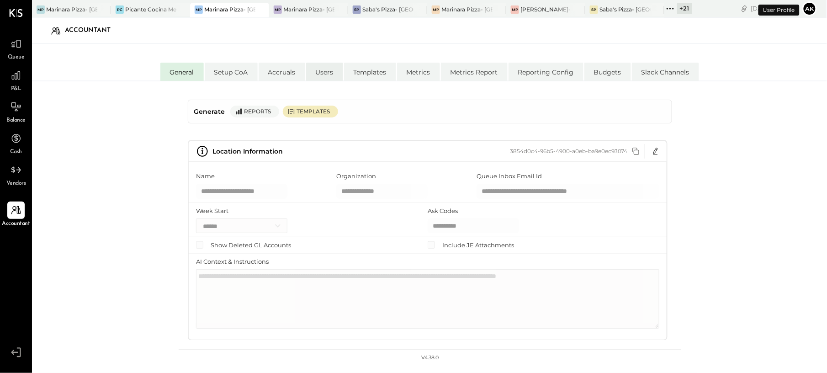
click at [337, 75] on li "Users" at bounding box center [324, 72] width 37 height 18
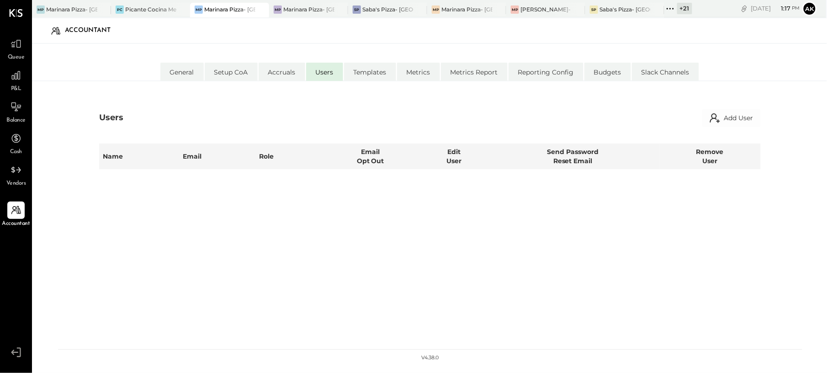
select select "*****"
select select "**********"
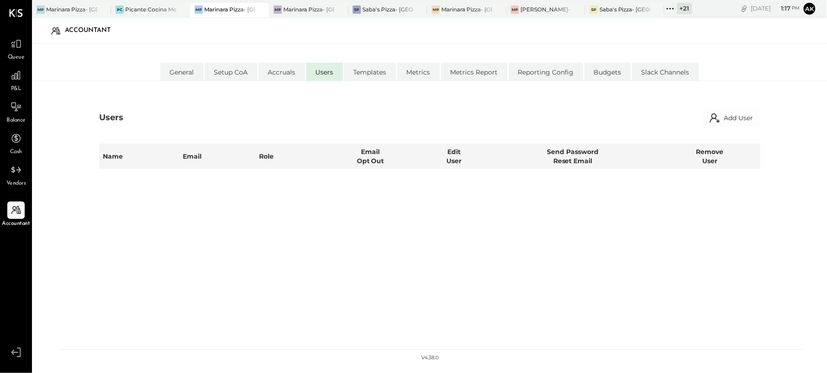
select select "*****"
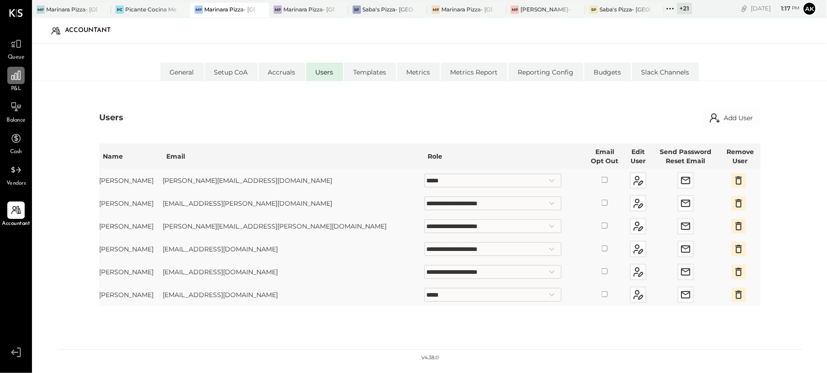
click at [19, 81] on div at bounding box center [15, 75] width 17 height 17
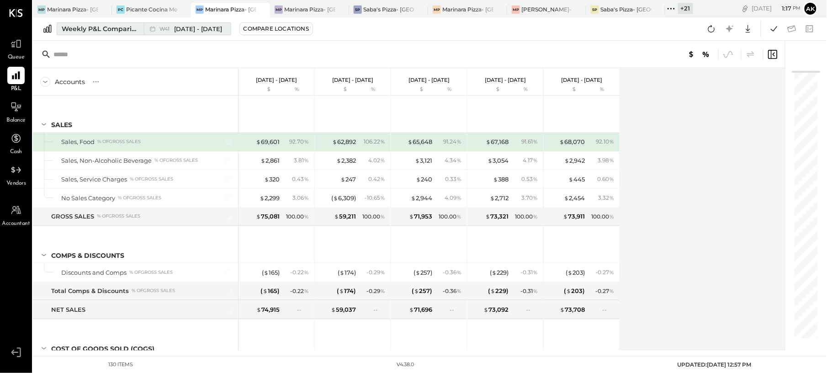
click at [99, 31] on div "Weekly P&L Comparison" at bounding box center [100, 28] width 77 height 9
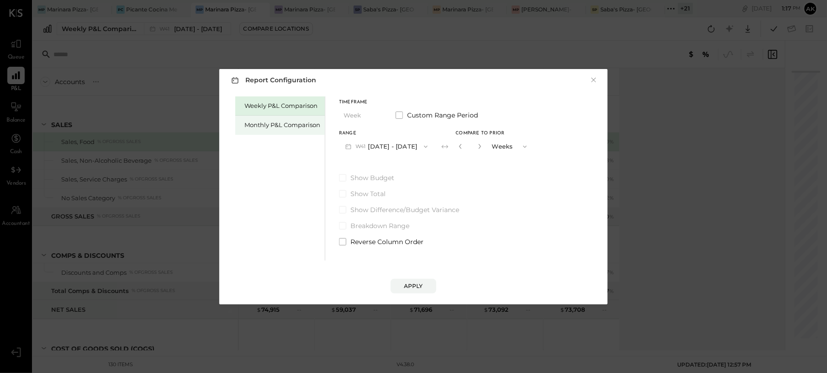
click at [262, 128] on div "Monthly P&L Comparison" at bounding box center [283, 125] width 76 height 9
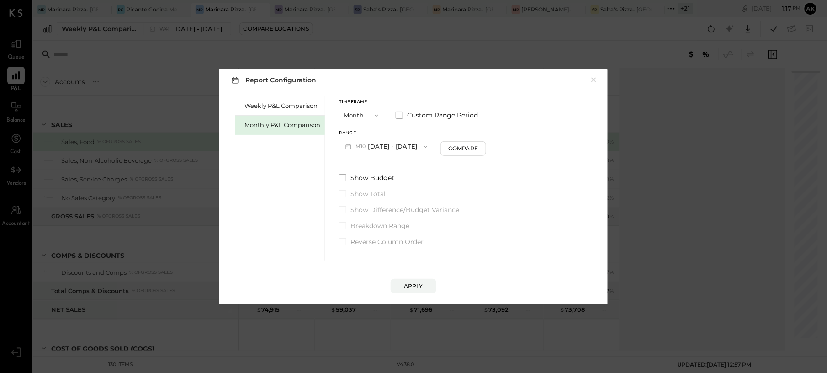
click at [403, 143] on button "M10 [DATE] - [DATE]" at bounding box center [386, 146] width 95 height 17
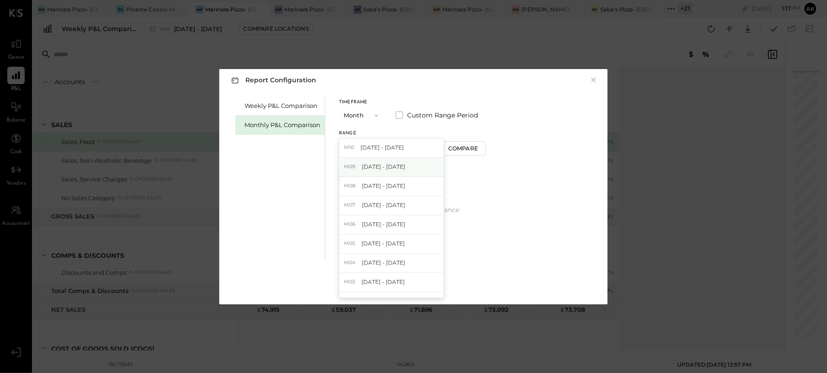
click at [392, 165] on span "[DATE] - [DATE]" at bounding box center [383, 167] width 43 height 8
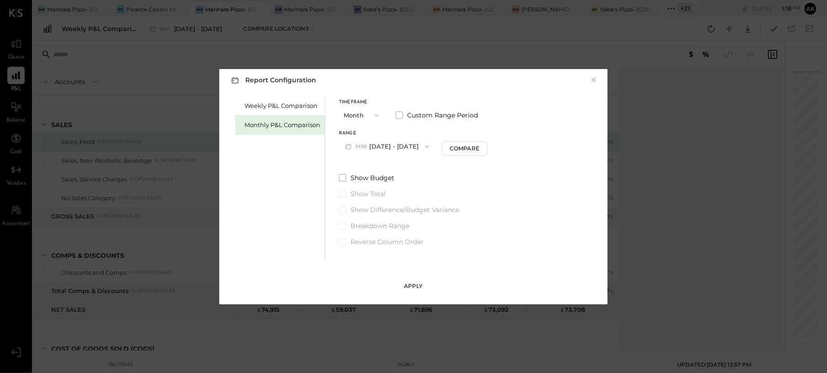
click at [411, 279] on div "Apply" at bounding box center [413, 286] width 19 height 8
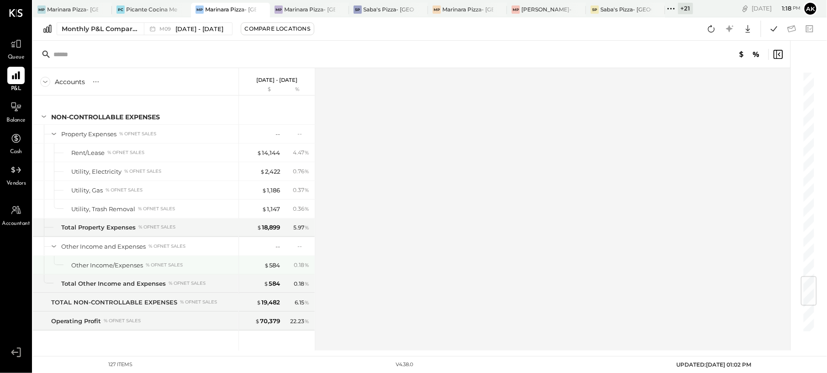
scroll to position [1991, 0]
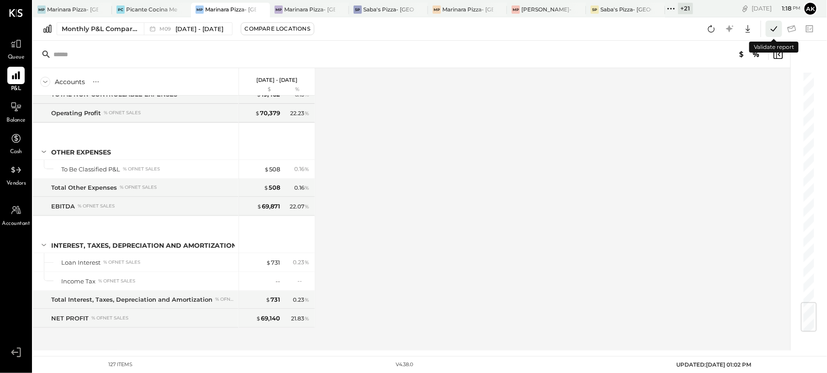
click at [620, 33] on icon at bounding box center [774, 29] width 12 height 12
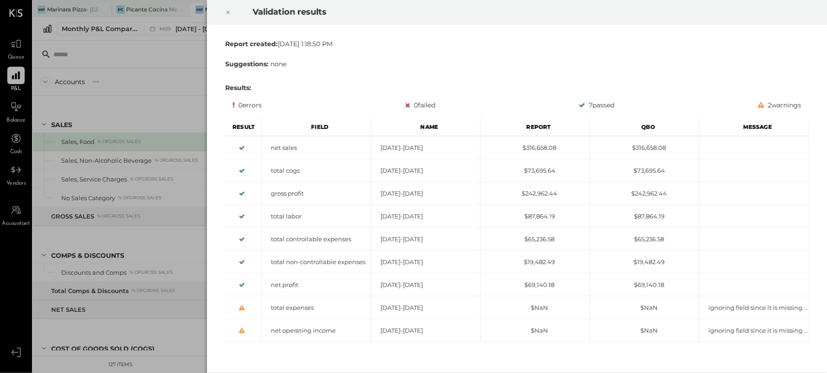
click at [183, 75] on div "Validation results Report created: [DATE] 1:18:50 PM Suggestions: none Results:…" at bounding box center [413, 186] width 827 height 373
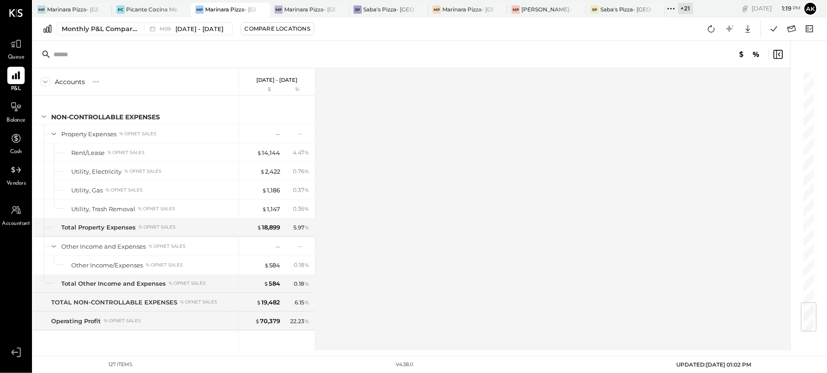
scroll to position [1991, 0]
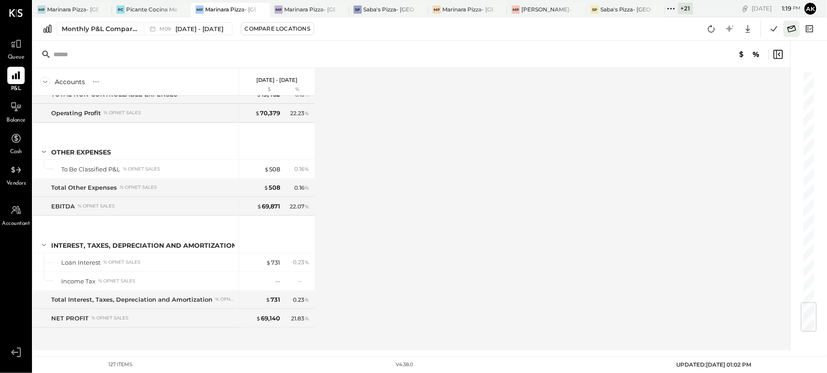
click at [620, 32] on icon at bounding box center [792, 29] width 12 height 12
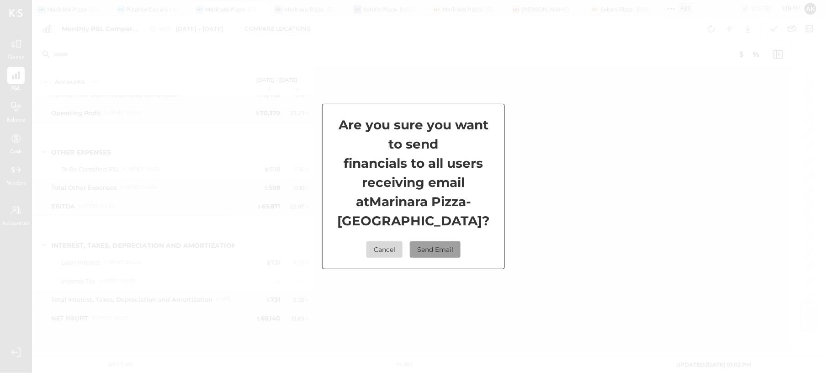
click at [438, 256] on button "Send Email" at bounding box center [435, 249] width 51 height 16
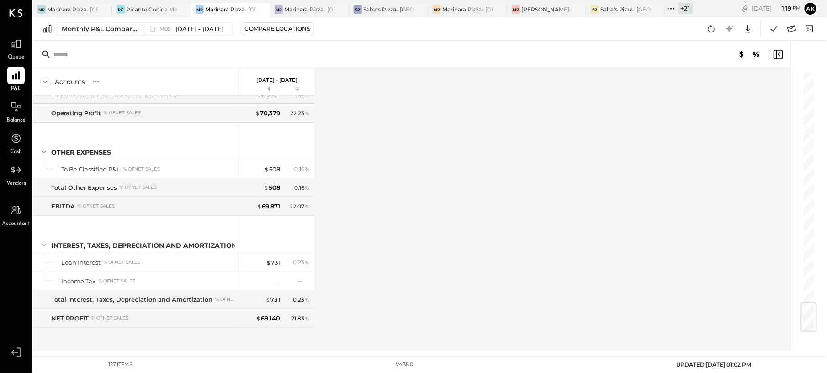
click at [620, 7] on icon at bounding box center [671, 9] width 12 height 12
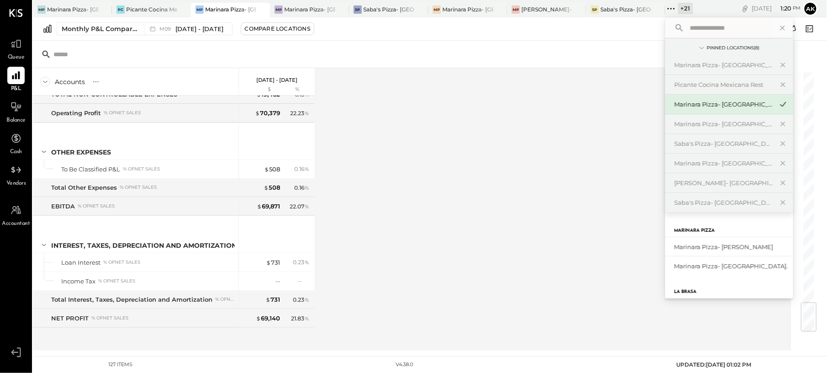
scroll to position [304, 0]
click at [620, 262] on div "Marinara Pizza- [GEOGRAPHIC_DATA]." at bounding box center [729, 266] width 128 height 19
click at [620, 269] on div "Marinara Pizza- [GEOGRAPHIC_DATA]." at bounding box center [724, 266] width 99 height 9
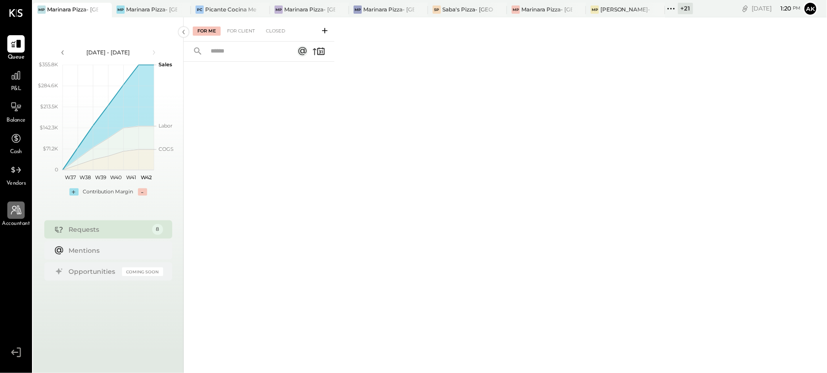
click at [15, 213] on icon at bounding box center [16, 210] width 12 height 12
select select "**"
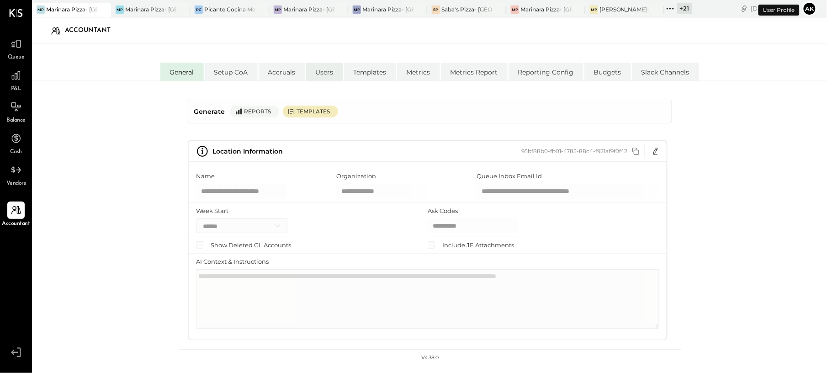
click at [331, 76] on li "Users" at bounding box center [324, 72] width 37 height 18
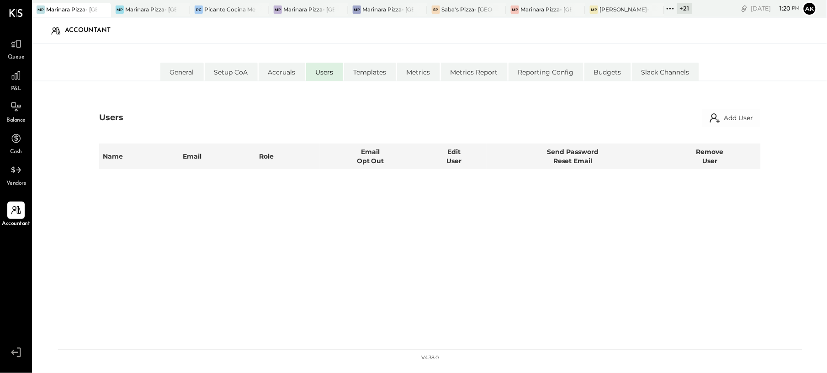
select select "*****"
select select "**********"
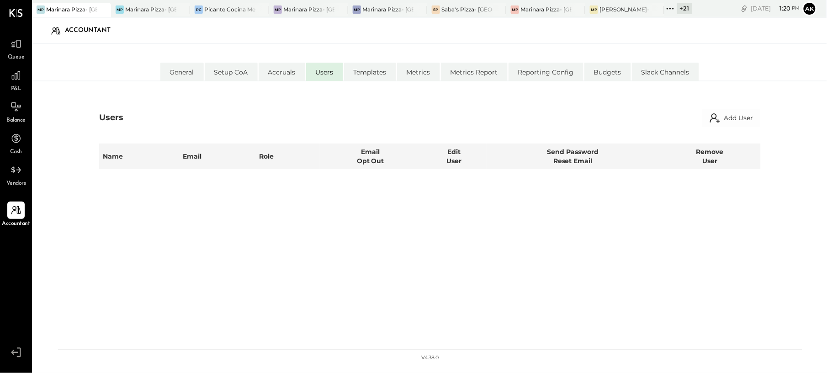
select select "*****"
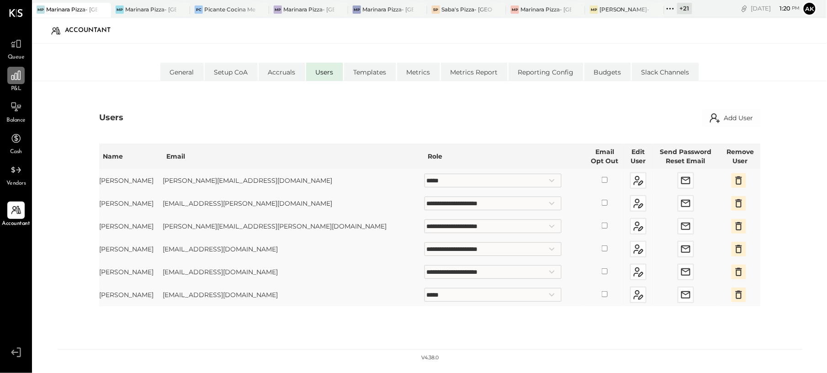
click at [17, 77] on icon at bounding box center [15, 75] width 9 height 9
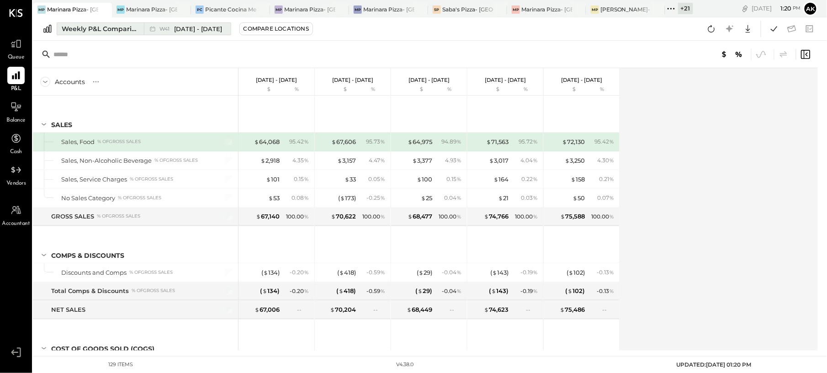
click at [117, 26] on div "Weekly P&L Comparison" at bounding box center [100, 28] width 77 height 9
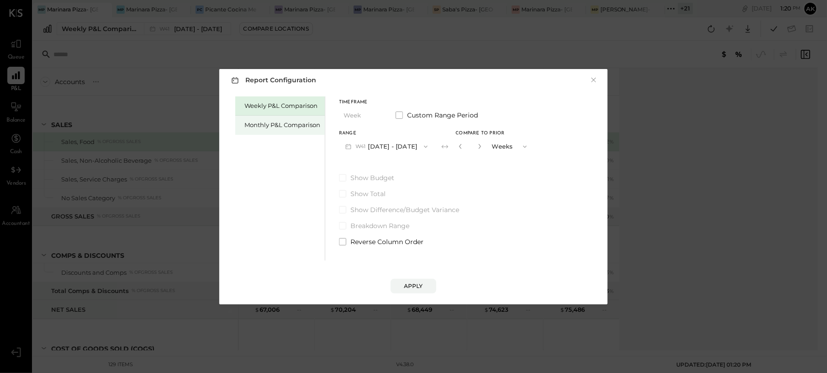
click at [256, 117] on div "Monthly P&L Comparison" at bounding box center [280, 125] width 90 height 19
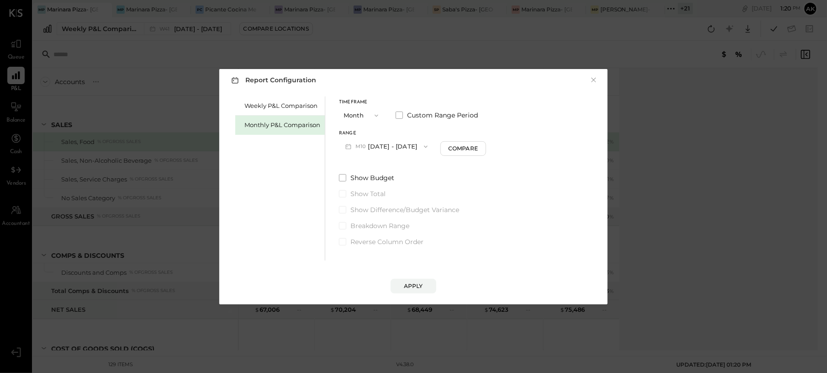
click at [422, 147] on icon "button" at bounding box center [425, 146] width 7 height 7
click at [395, 165] on span "[DATE] - [DATE]" at bounding box center [383, 167] width 43 height 8
click at [409, 279] on div "Apply" at bounding box center [413, 286] width 19 height 8
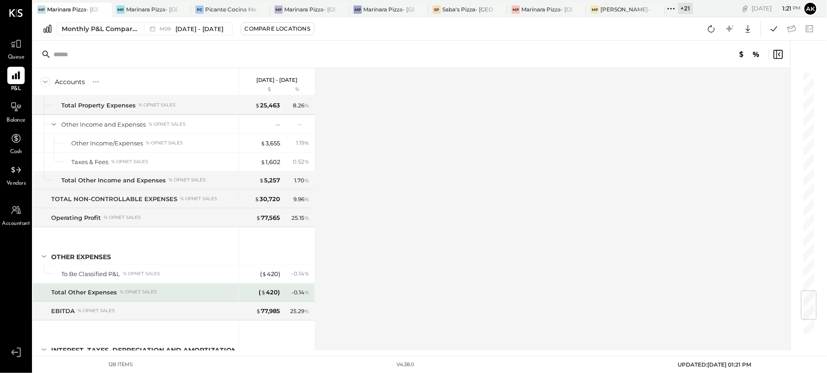
scroll to position [2010, 0]
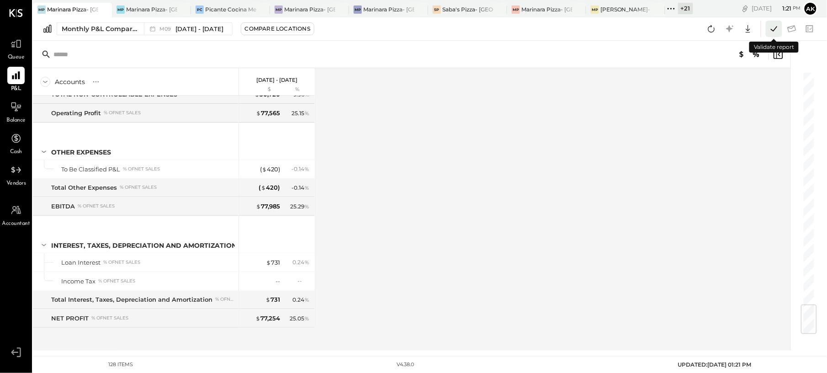
click at [620, 32] on icon at bounding box center [774, 29] width 12 height 12
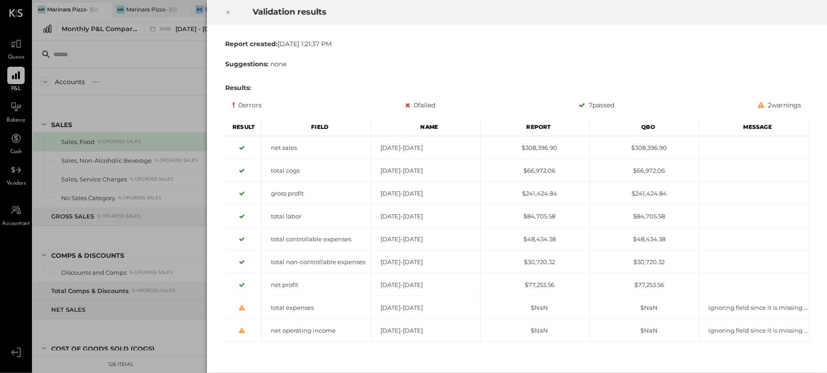
click at [149, 101] on div "Validation results Report created: [DATE] 1:21:37 PM Suggestions: none Results:…" at bounding box center [413, 186] width 827 height 373
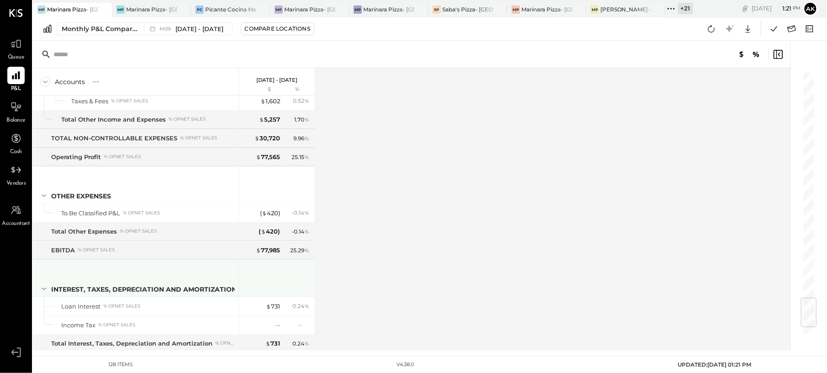
scroll to position [2010, 0]
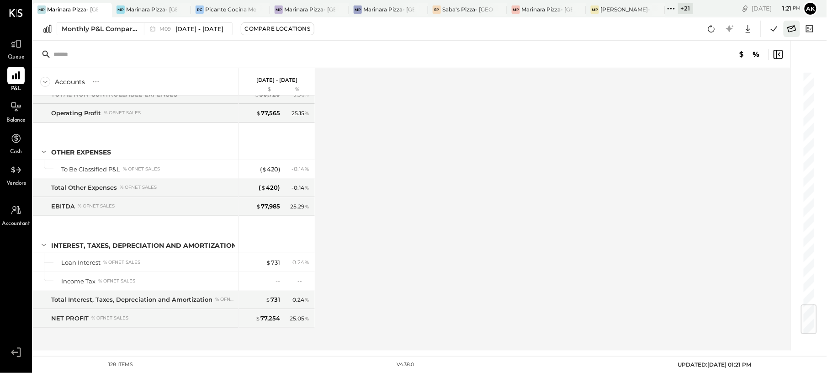
click at [620, 27] on icon at bounding box center [792, 29] width 12 height 12
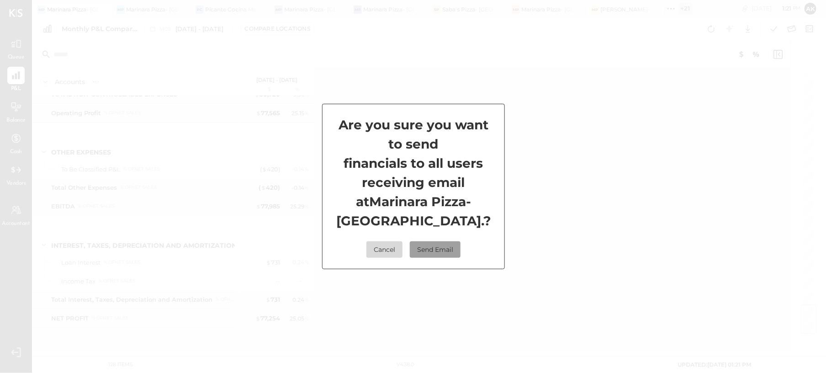
click at [444, 253] on button "Send Email" at bounding box center [435, 249] width 51 height 16
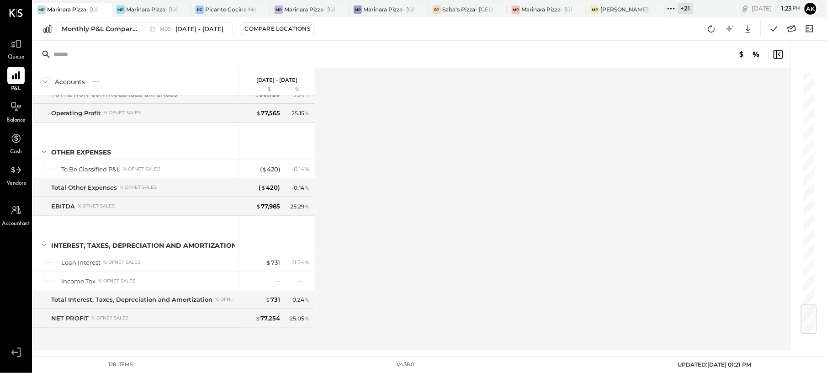
click at [620, 10] on icon at bounding box center [671, 9] width 12 height 12
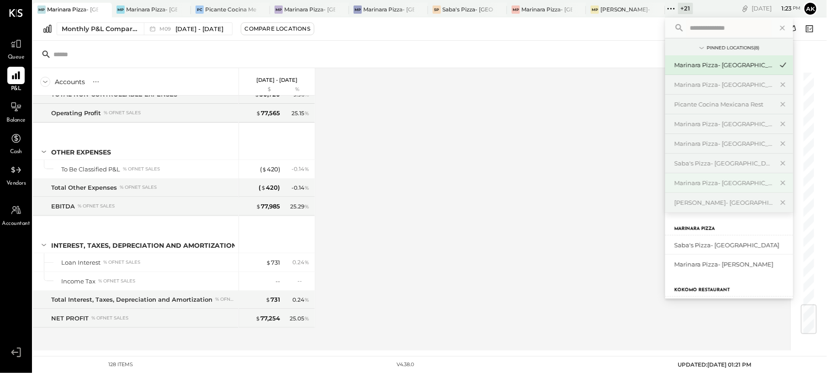
click at [620, 181] on div "Marinara Pizza- [GEOGRAPHIC_DATA]" at bounding box center [724, 183] width 99 height 9
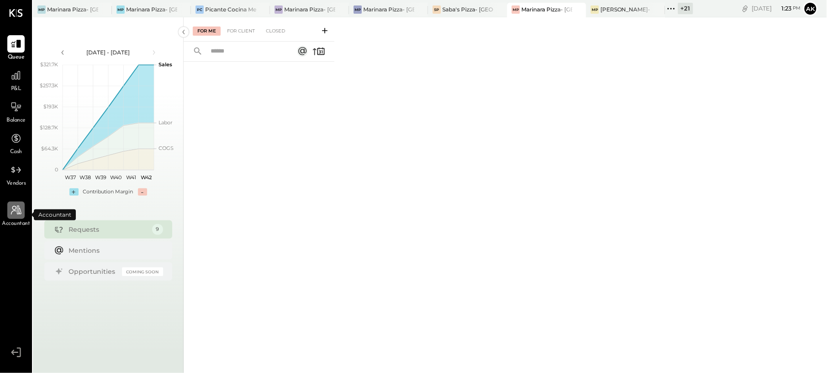
click at [21, 215] on icon at bounding box center [16, 210] width 12 height 12
select select "**"
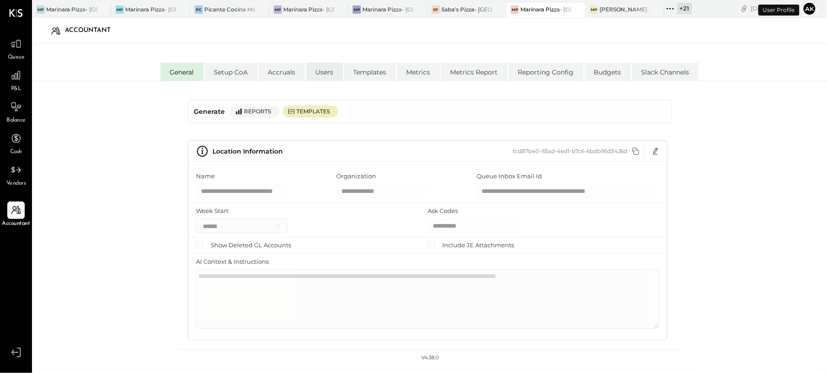
click at [327, 76] on li "Users" at bounding box center [324, 72] width 37 height 18
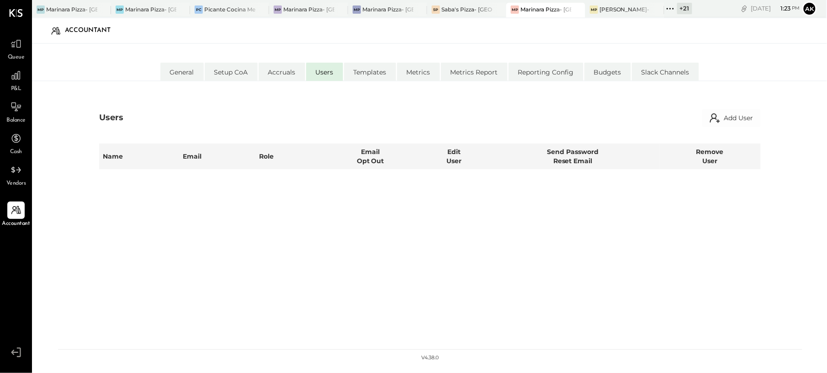
select select "*****"
select select "**********"
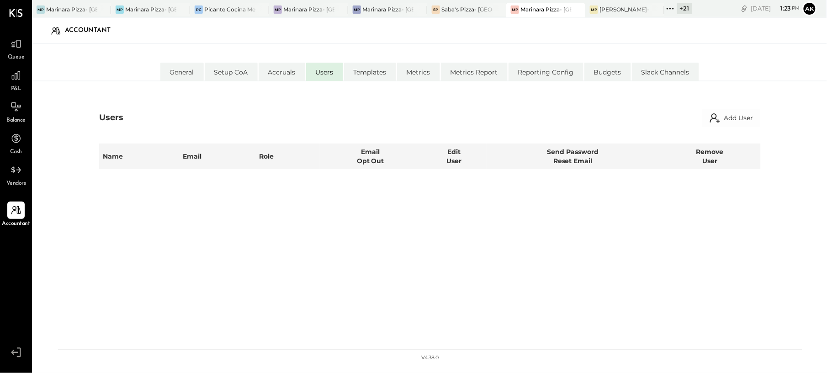
select select "*****"
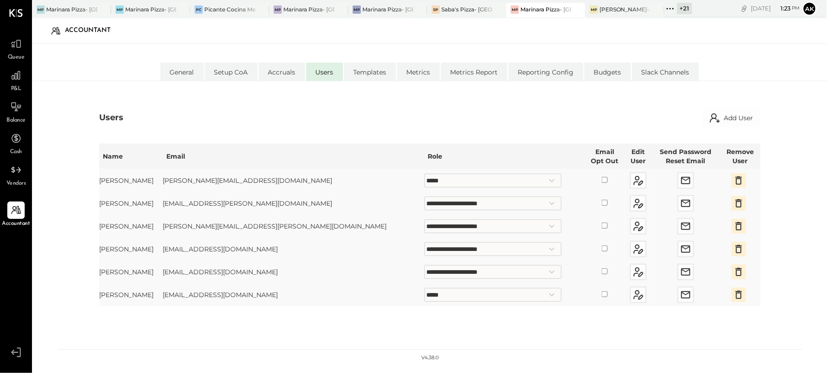
click at [585, 274] on td at bounding box center [605, 272] width 41 height 23
click at [14, 79] on icon at bounding box center [16, 75] width 12 height 12
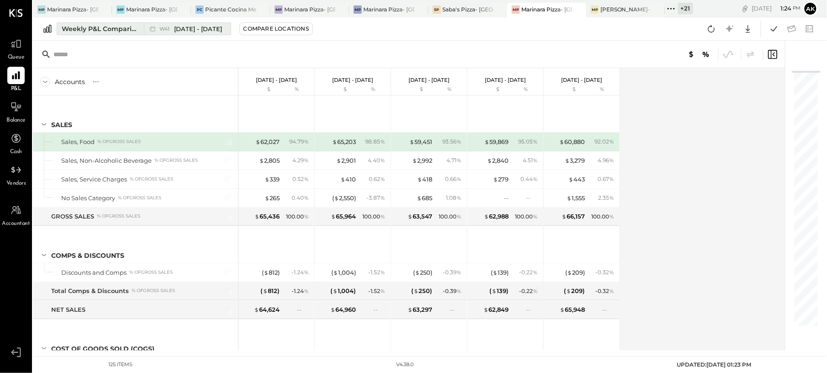
click at [177, 32] on span "[DATE] - [DATE]" at bounding box center [199, 29] width 48 height 9
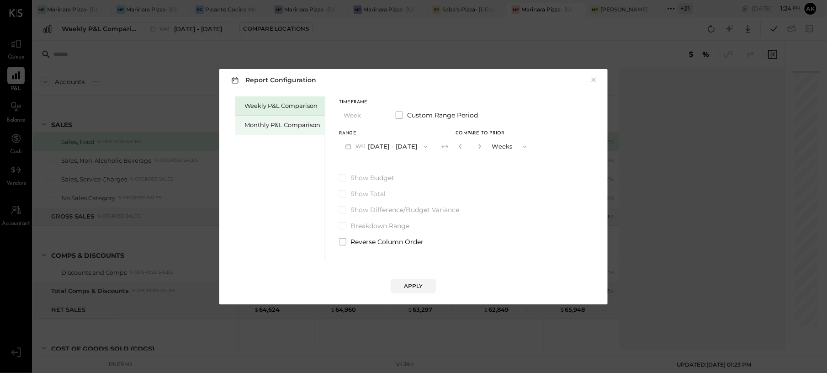
click at [253, 122] on div "Monthly P&L Comparison" at bounding box center [283, 125] width 76 height 9
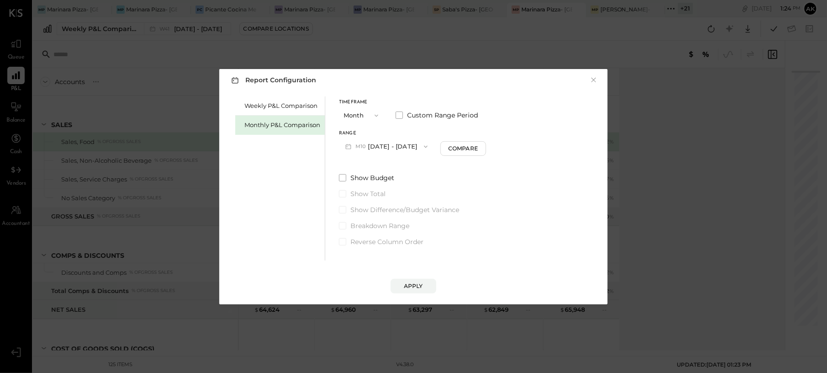
click at [400, 141] on button "M10 [DATE] - [DATE]" at bounding box center [386, 146] width 95 height 17
click at [389, 167] on span "[DATE] - [DATE]" at bounding box center [383, 167] width 43 height 8
click at [411, 279] on div "Apply" at bounding box center [413, 286] width 19 height 8
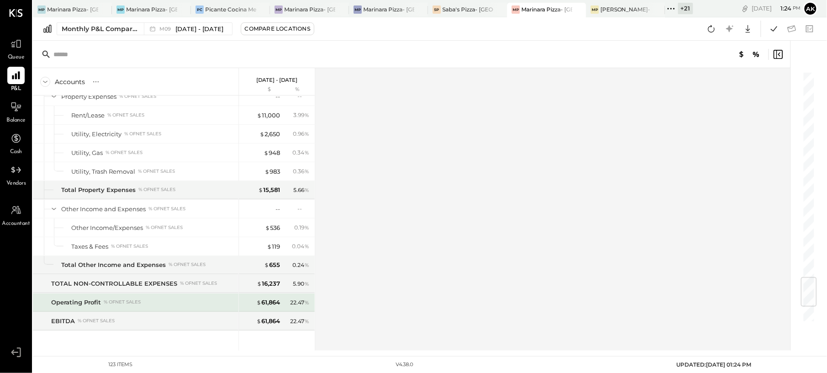
scroll to position [1898, 0]
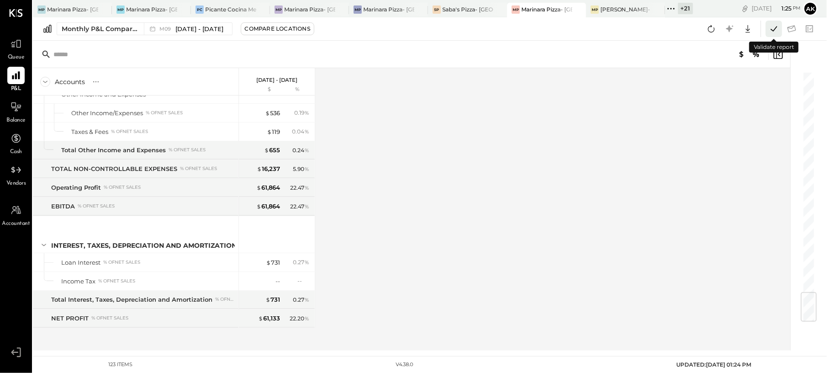
click at [620, 30] on icon at bounding box center [774, 29] width 12 height 12
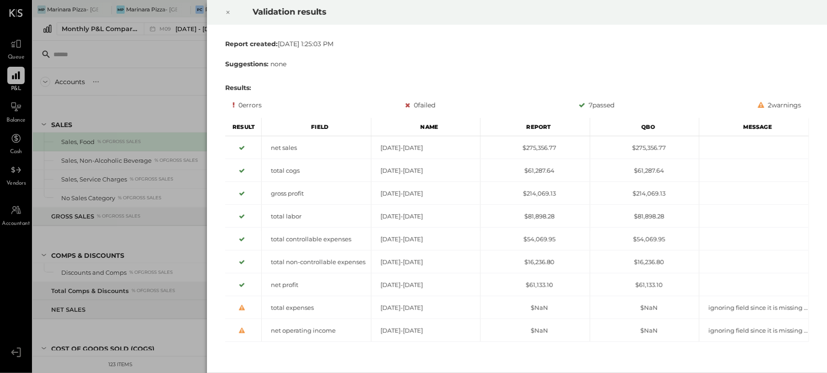
click at [163, 96] on div "Validation results Report created: [DATE] 1:25:03 PM Suggestions: none Results:…" at bounding box center [413, 186] width 827 height 373
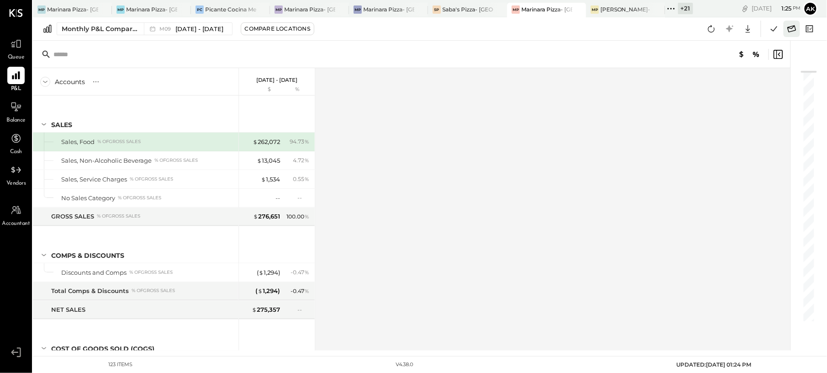
click at [620, 30] on icon at bounding box center [792, 28] width 9 height 7
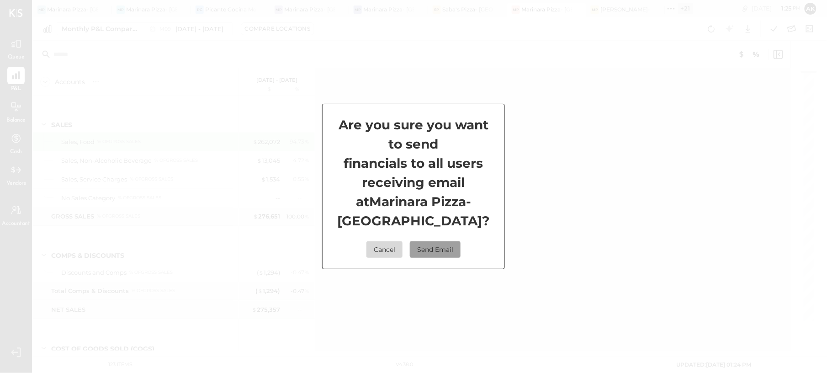
click at [453, 244] on button "Send Email" at bounding box center [435, 249] width 51 height 16
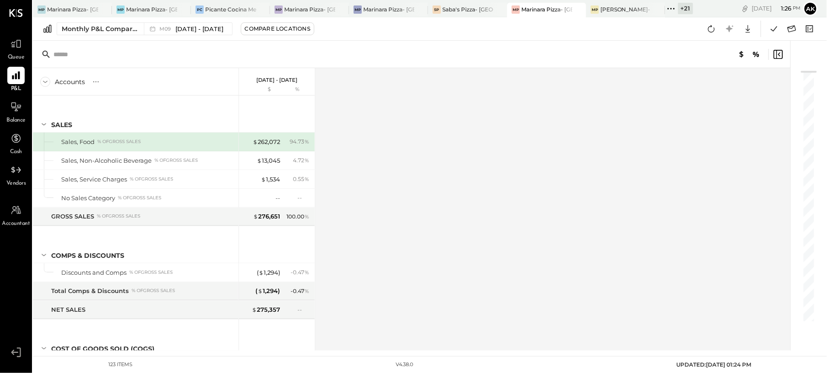
click at [620, 7] on icon at bounding box center [671, 9] width 12 height 12
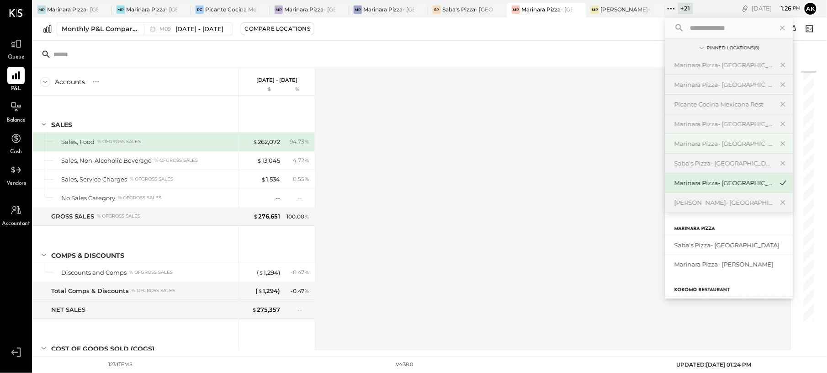
click at [620, 141] on div "Marinara Pizza- [GEOGRAPHIC_DATA]" at bounding box center [724, 143] width 99 height 9
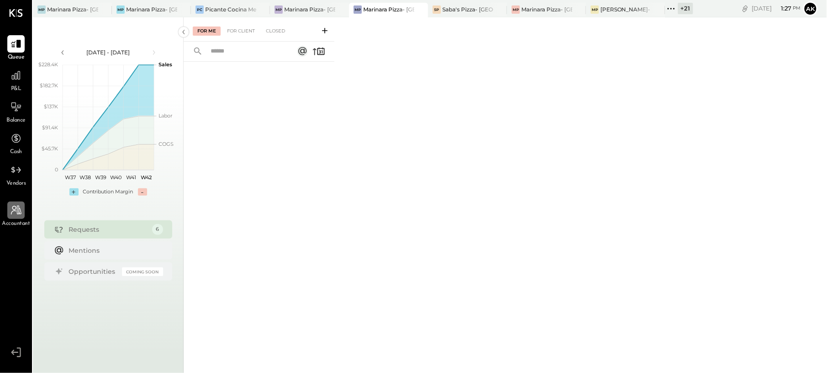
click at [15, 212] on icon at bounding box center [16, 210] width 12 height 12
select select "**"
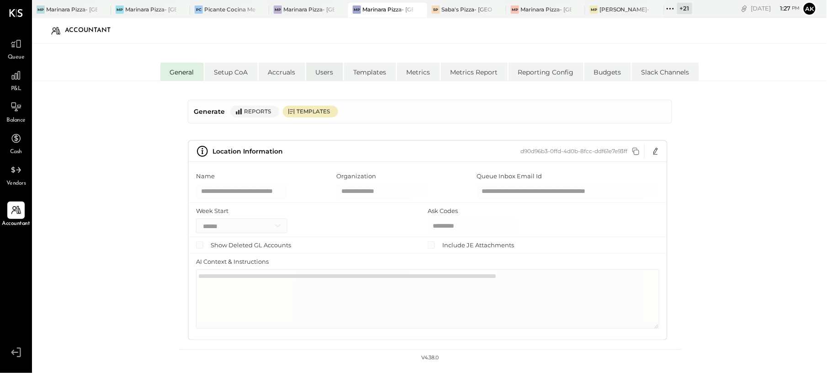
click at [325, 74] on li "Users" at bounding box center [324, 72] width 37 height 18
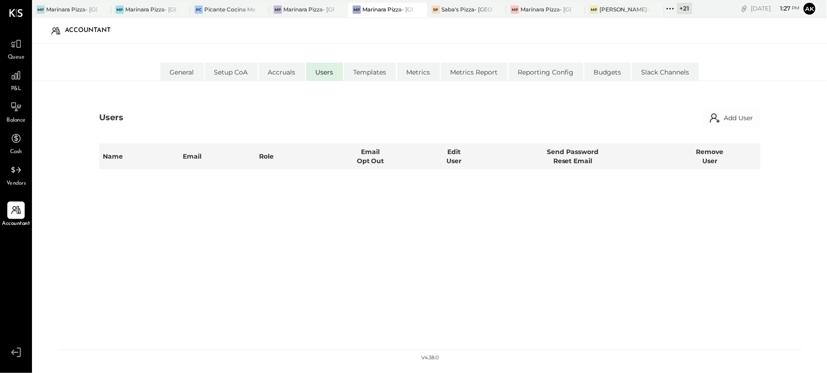
select select "*****"
select select "**********"
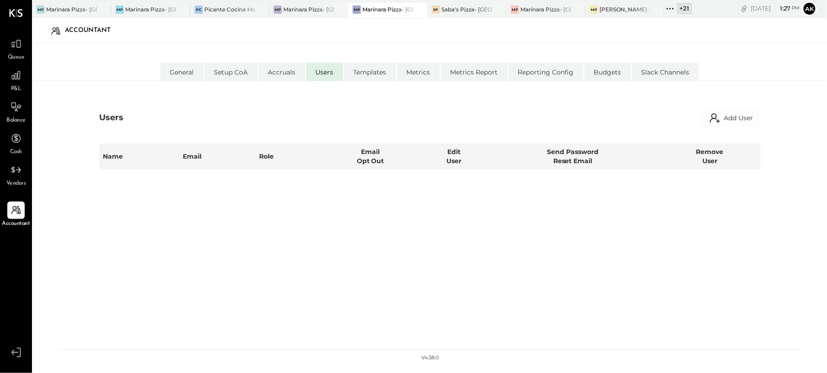
select select "*****"
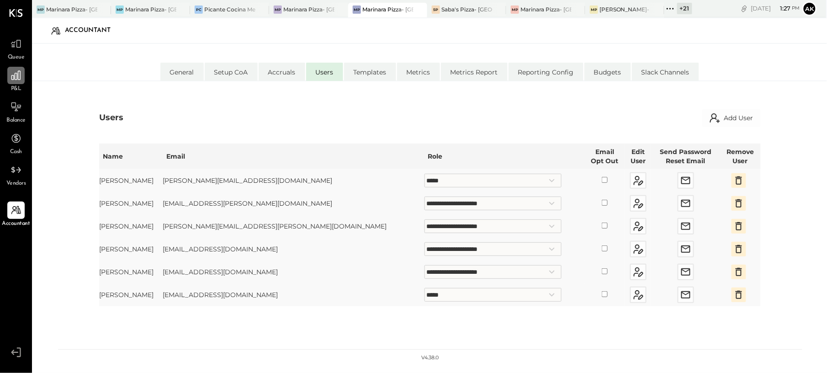
click at [16, 80] on icon at bounding box center [16, 75] width 12 height 12
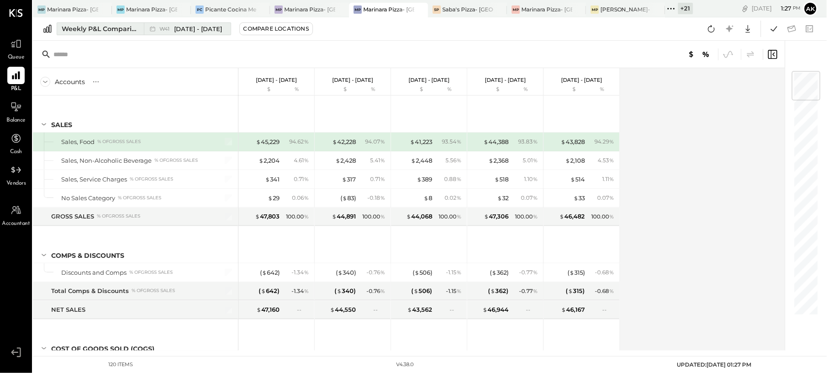
click at [125, 26] on div "Weekly P&L Comparison" at bounding box center [100, 28] width 77 height 9
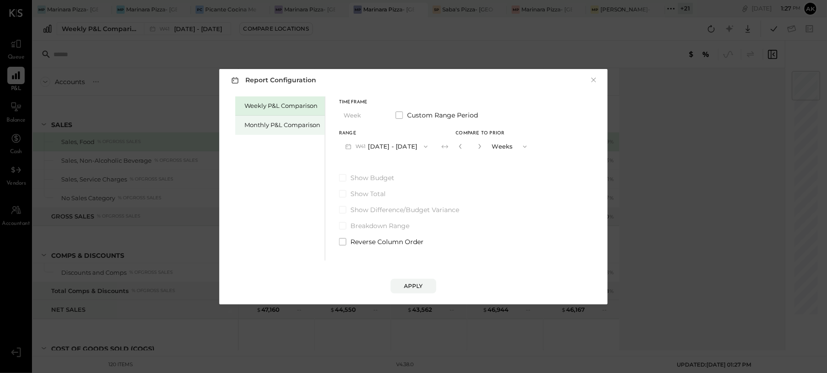
click at [283, 128] on div "Monthly P&L Comparison" at bounding box center [283, 125] width 76 height 9
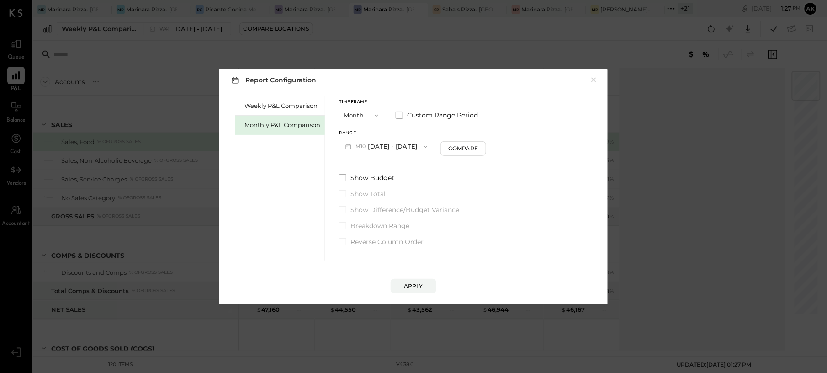
click at [401, 148] on button "M10 [DATE] - [DATE]" at bounding box center [386, 146] width 95 height 17
click at [452, 146] on div "Compare" at bounding box center [465, 148] width 30 height 8
click at [461, 147] on icon "button" at bounding box center [462, 146] width 2 height 5
click at [415, 281] on button "Apply" at bounding box center [414, 286] width 46 height 15
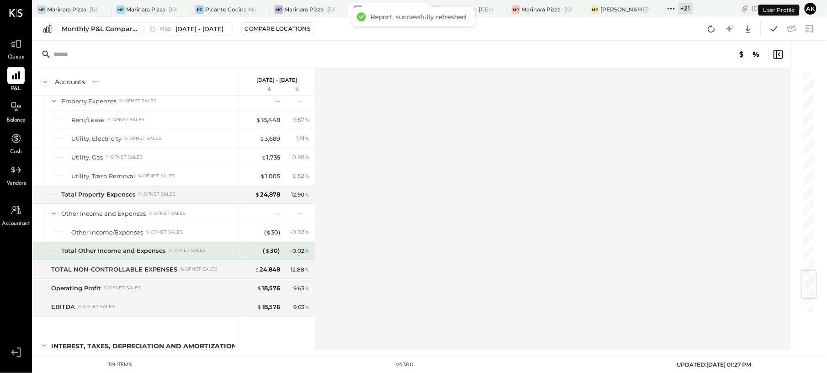
scroll to position [1822, 0]
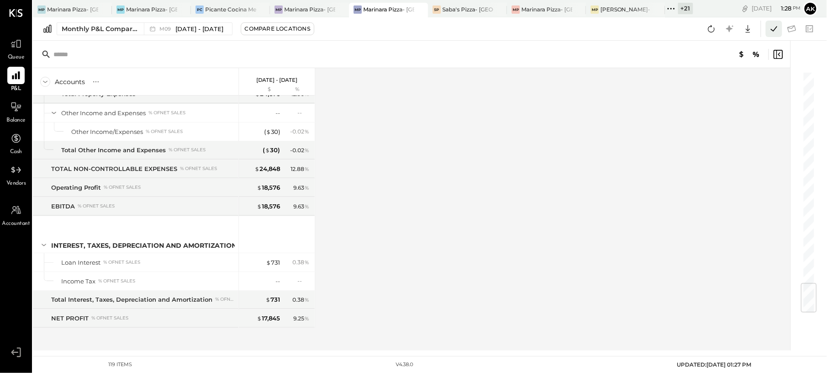
click at [773, 33] on icon at bounding box center [774, 29] width 12 height 12
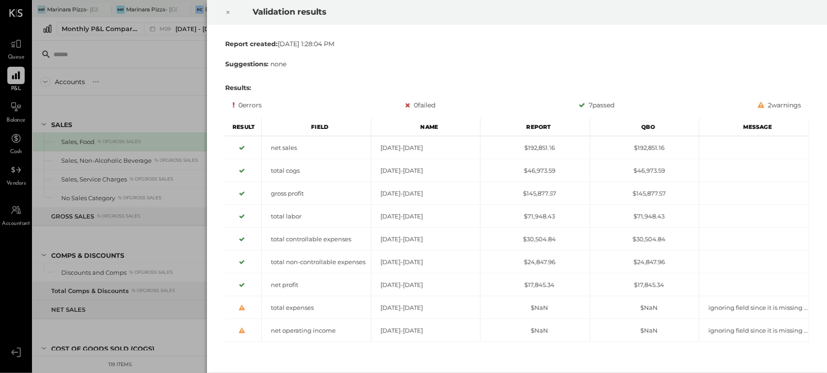
click at [165, 90] on div "Validation results Report created: Tue Oct 14 2025 1:28:04 PM Suggestions: none…" at bounding box center [413, 186] width 827 height 373
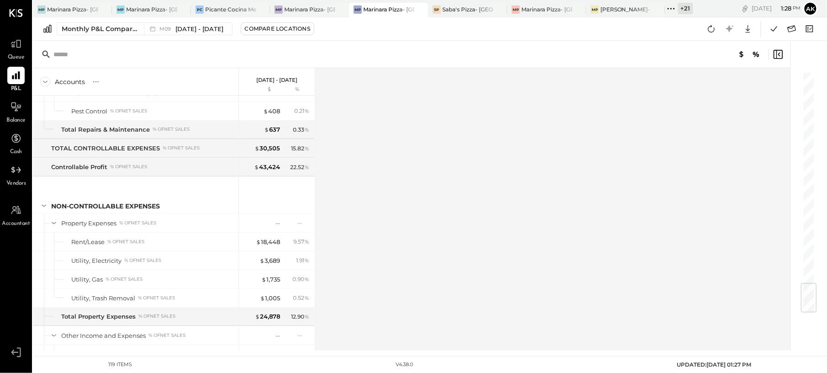
scroll to position [1822, 0]
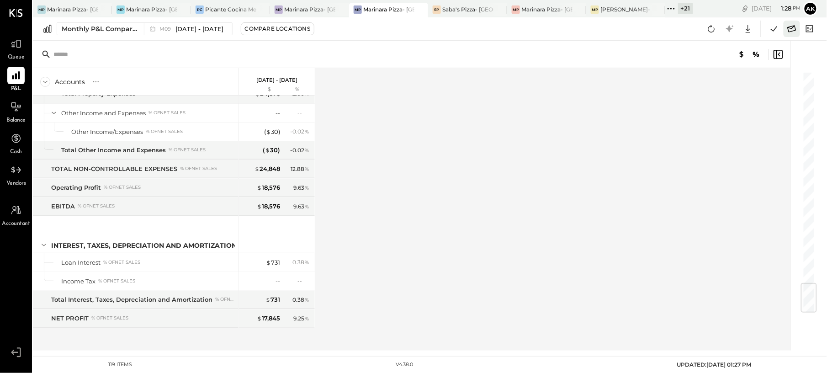
click at [791, 27] on icon at bounding box center [792, 29] width 12 height 12
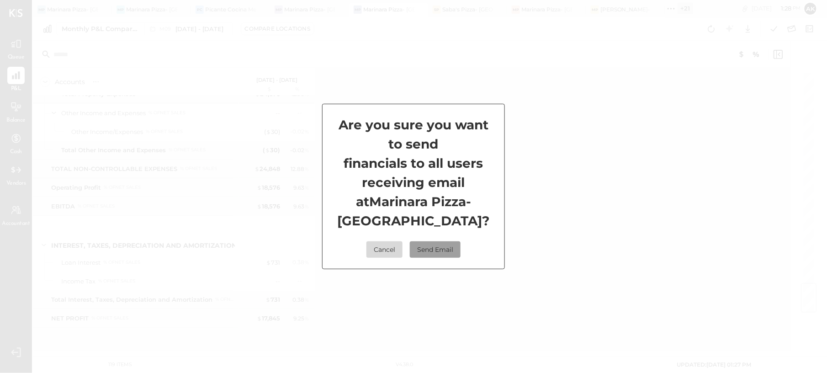
click at [443, 251] on button "Send Email" at bounding box center [435, 249] width 51 height 16
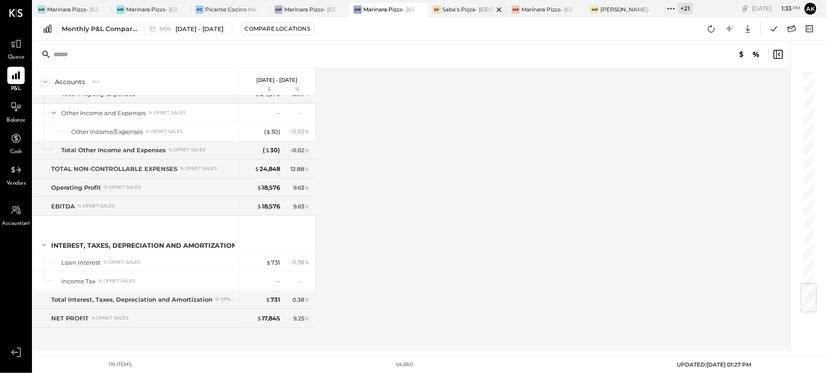
click at [448, 10] on div "Saba's Pizza- [GEOGRAPHIC_DATA]" at bounding box center [467, 9] width 51 height 8
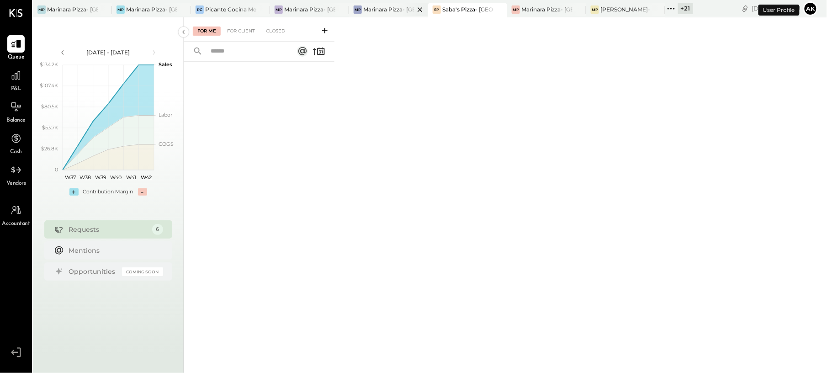
click at [390, 9] on div "Marinara Pizza- [GEOGRAPHIC_DATA]" at bounding box center [388, 9] width 51 height 8
click at [668, 7] on icon at bounding box center [671, 9] width 12 height 12
click at [11, 85] on span "P&L" at bounding box center [16, 89] width 11 height 8
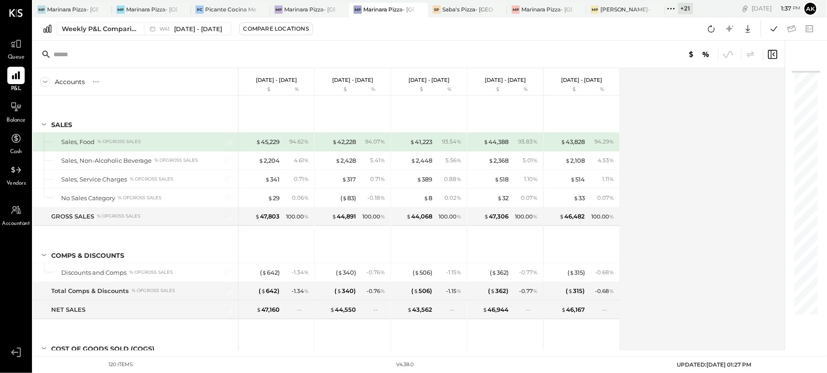
click at [673, 7] on icon at bounding box center [671, 9] width 12 height 12
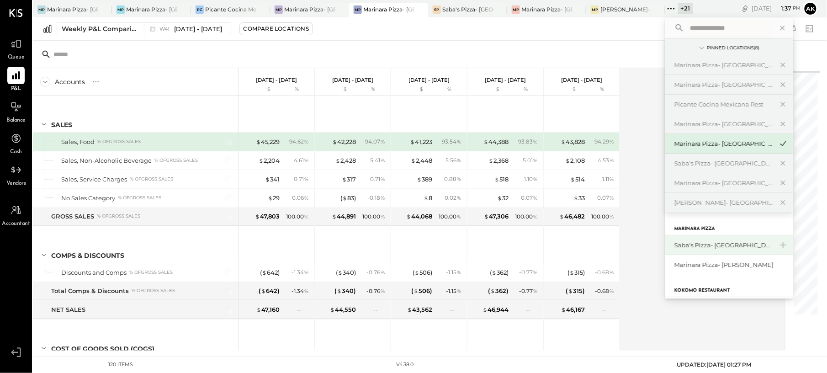
click at [728, 247] on div "Saba's Pizza- [GEOGRAPHIC_DATA]" at bounding box center [724, 245] width 99 height 9
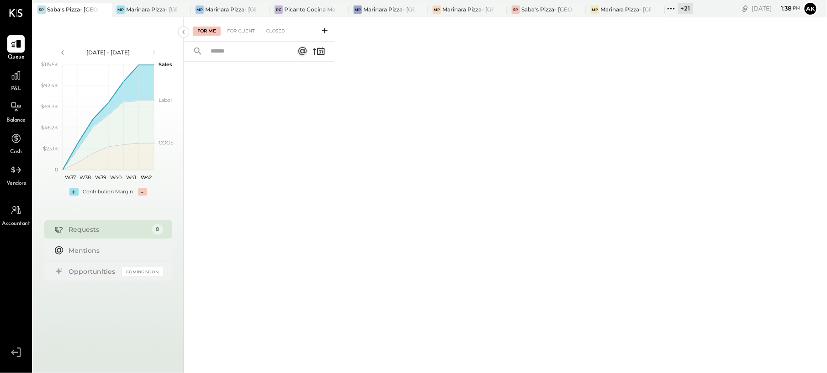
click at [20, 86] on span "P&L" at bounding box center [16, 89] width 11 height 8
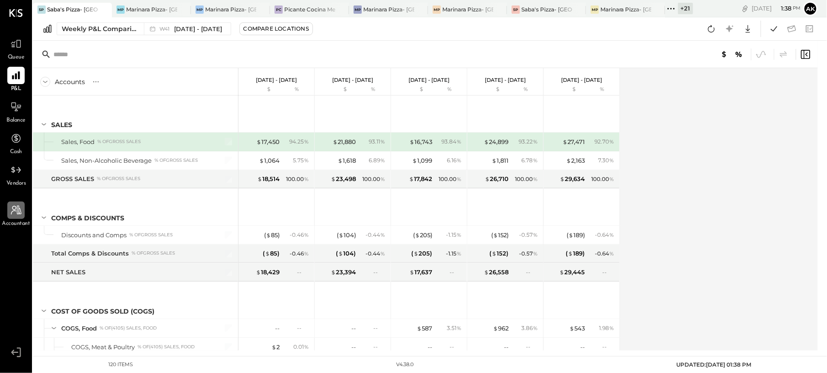
click at [13, 217] on div at bounding box center [15, 210] width 17 height 17
select select "**"
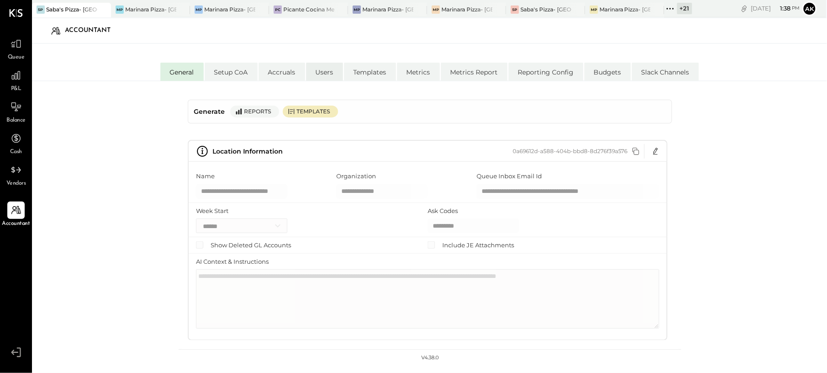
click at [328, 72] on li "Users" at bounding box center [324, 72] width 37 height 18
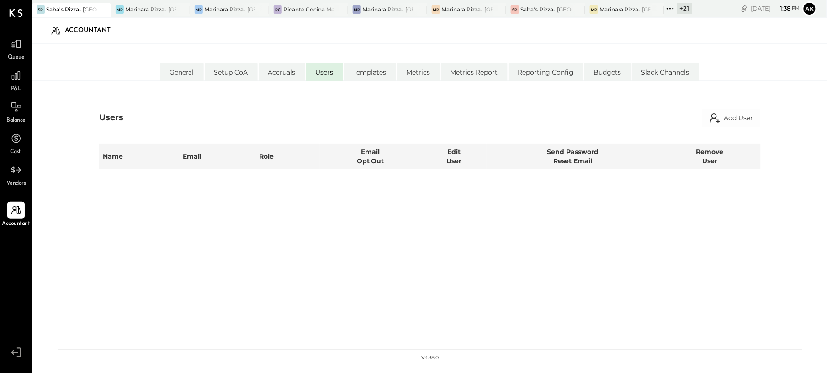
select select "*****"
select select "**********"
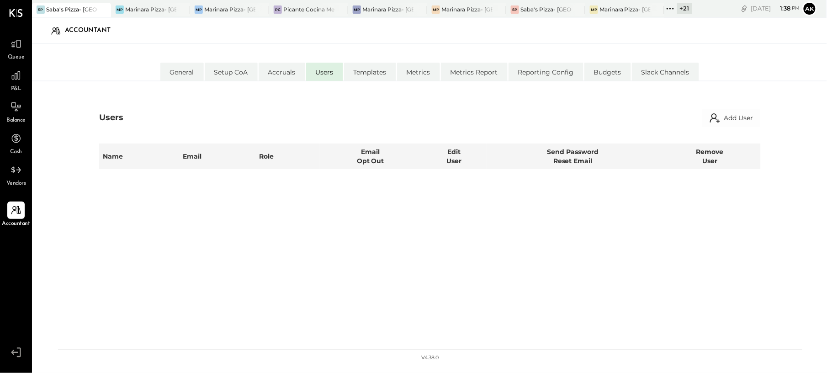
select select "*****"
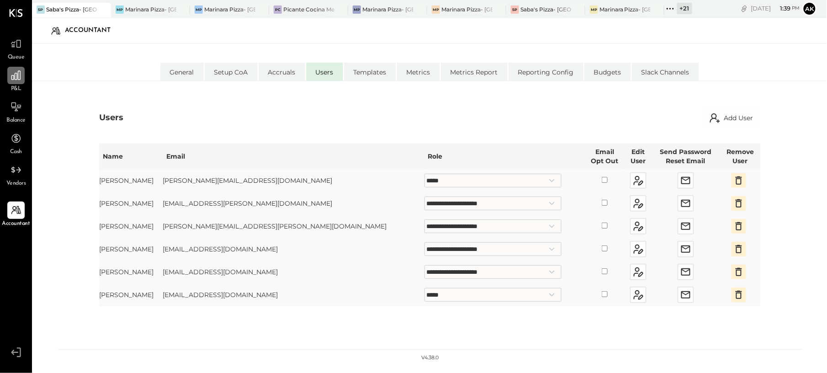
click at [19, 79] on icon at bounding box center [16, 75] width 12 height 12
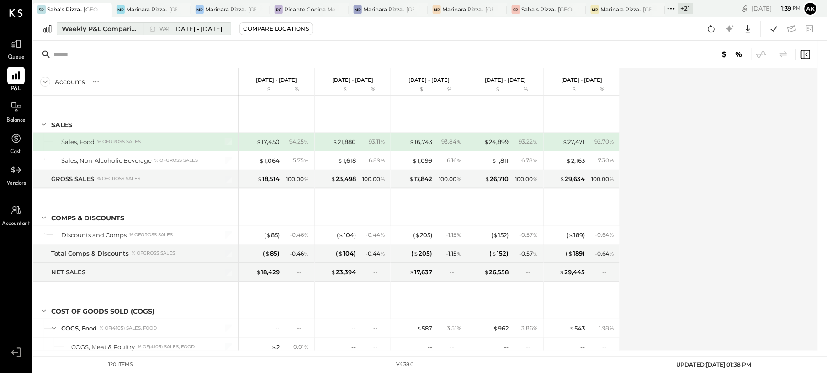
click at [112, 27] on div "Weekly P&L Comparison" at bounding box center [100, 28] width 77 height 9
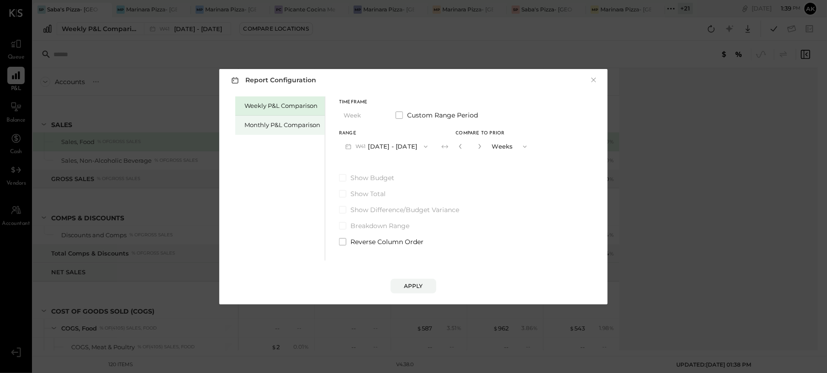
click at [283, 121] on div "Monthly P&L Comparison" at bounding box center [283, 125] width 76 height 9
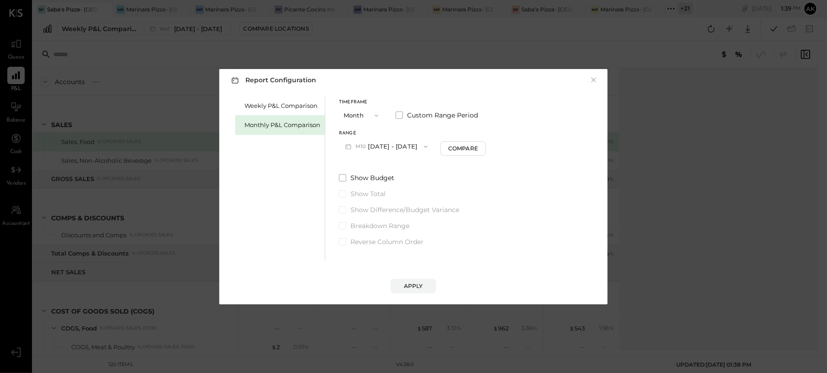
click at [370, 147] on button "M10 [DATE] - [DATE]" at bounding box center [386, 146] width 95 height 17
click at [386, 165] on span "[DATE] - [DATE]" at bounding box center [383, 167] width 43 height 8
click at [419, 288] on div "Apply" at bounding box center [413, 286] width 19 height 8
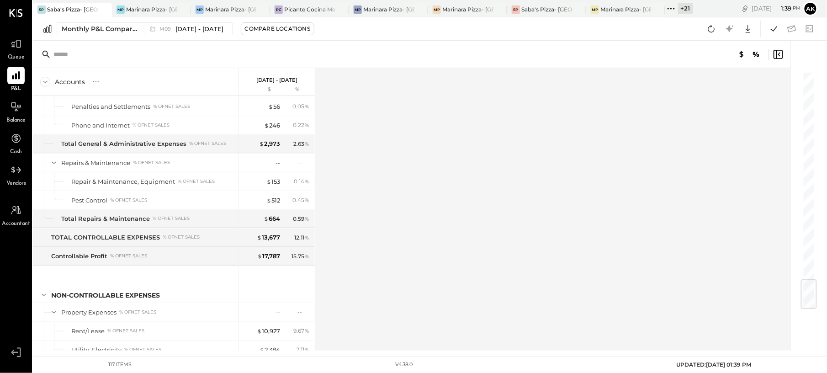
scroll to position [1802, 0]
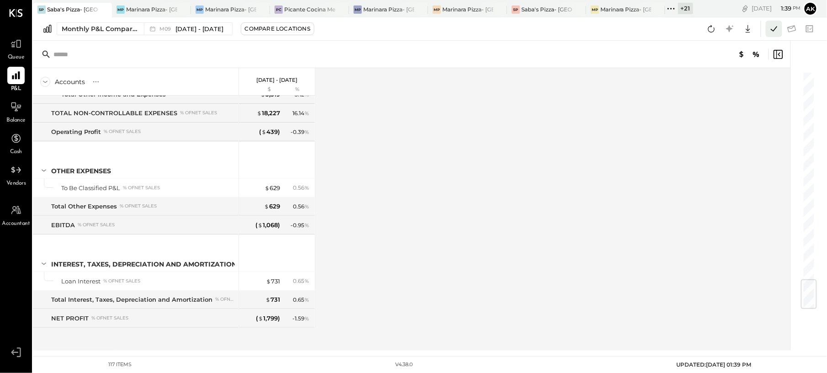
click at [776, 33] on icon at bounding box center [774, 29] width 12 height 12
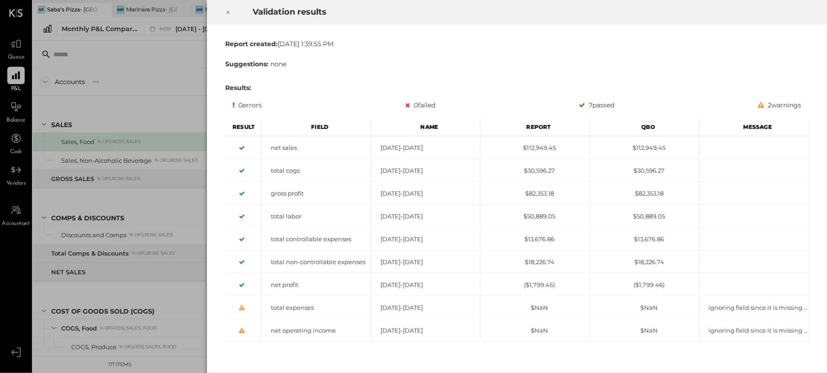
click at [141, 92] on div "Validation results Report created: Tue Oct 14 2025 1:39:55 PM Suggestions: none…" at bounding box center [413, 186] width 827 height 373
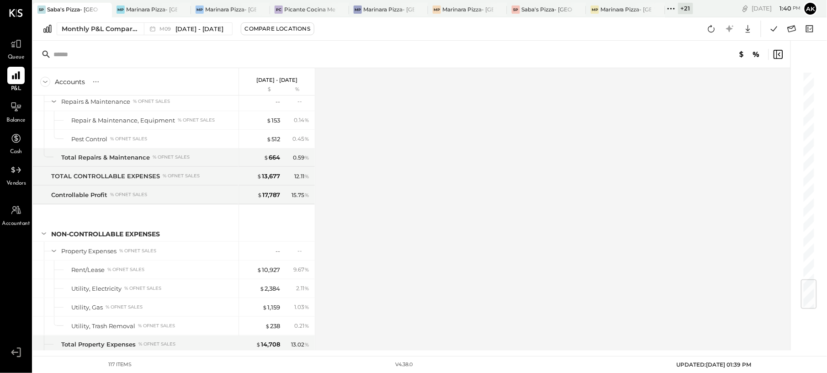
scroll to position [1802, 0]
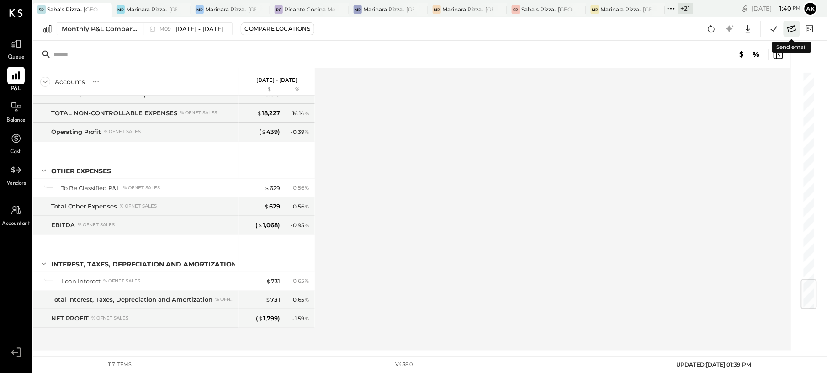
click at [792, 32] on icon at bounding box center [792, 29] width 12 height 12
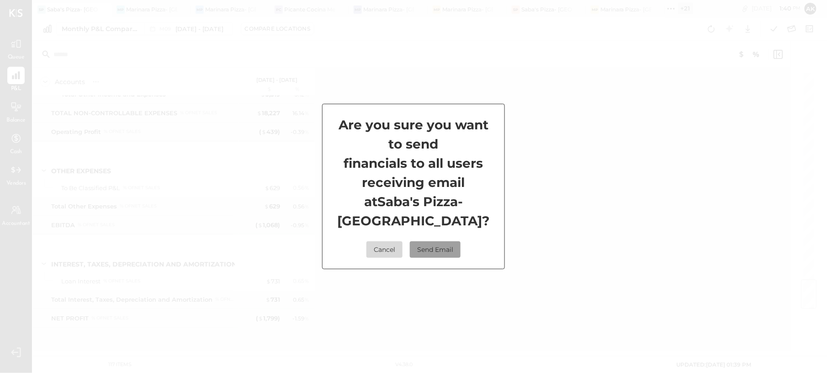
click at [443, 253] on button "Send Email" at bounding box center [435, 249] width 51 height 16
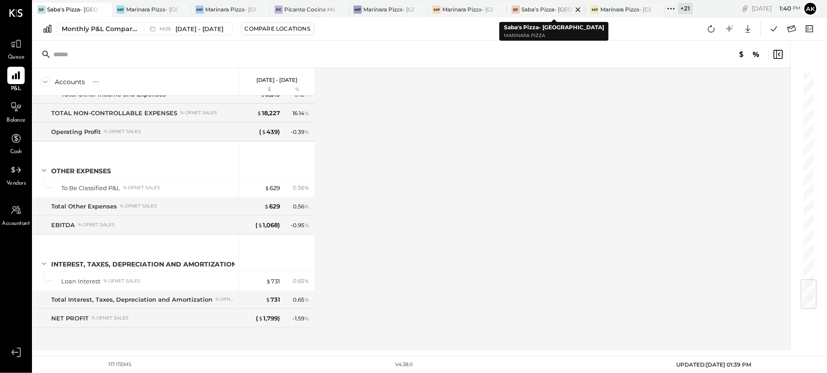
click at [542, 8] on div "Saba's Pizza- [GEOGRAPHIC_DATA]" at bounding box center [546, 9] width 51 height 8
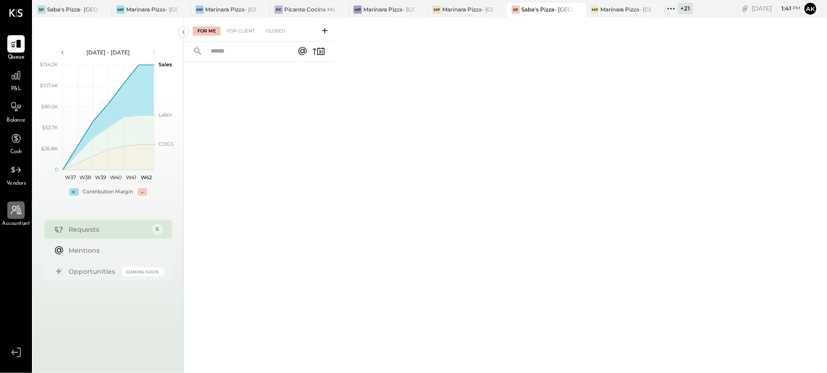
click at [20, 210] on icon at bounding box center [16, 210] width 11 height 9
select select "**"
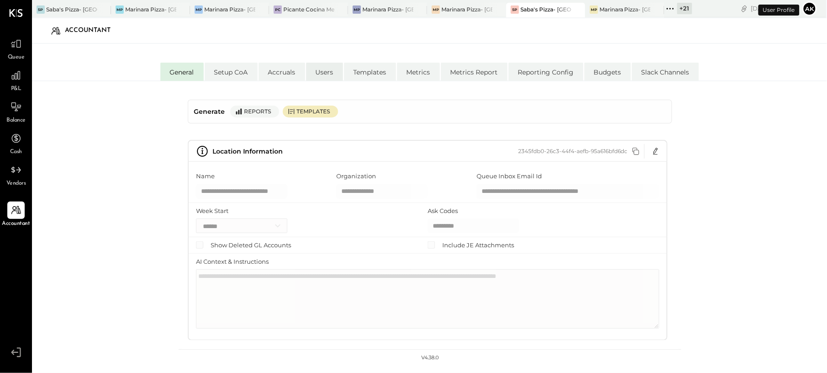
click at [311, 70] on li "Users" at bounding box center [324, 72] width 37 height 18
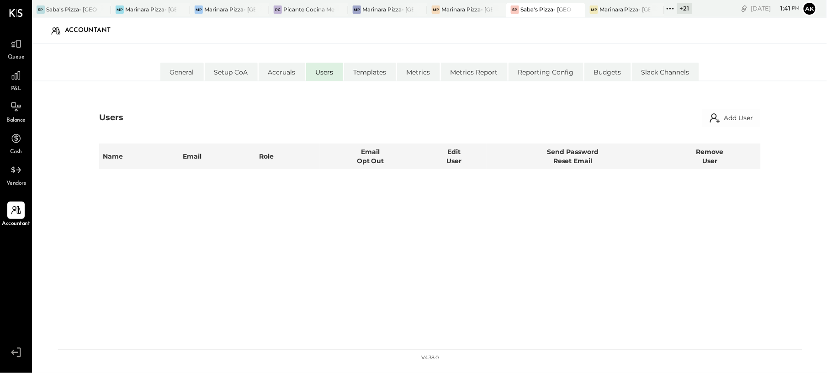
select select "*****"
select select "**********"
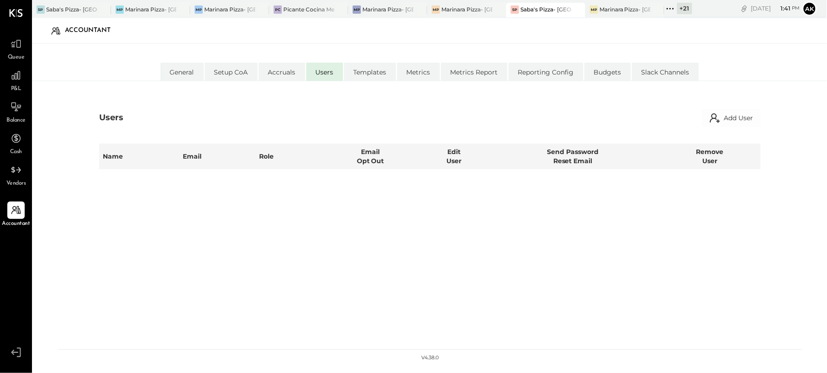
select select "*****"
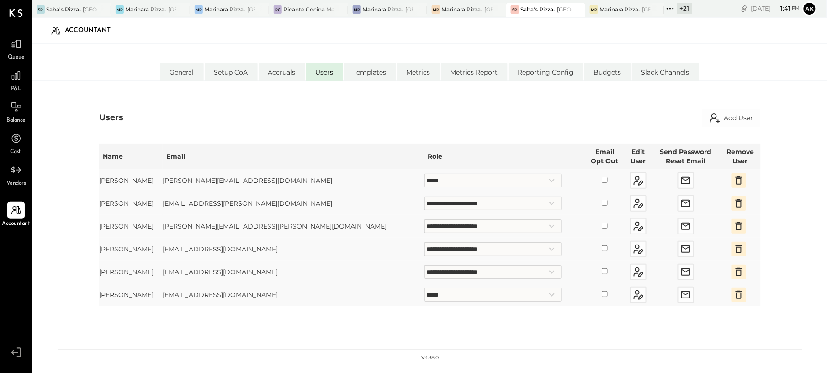
click at [19, 86] on span "P&L" at bounding box center [16, 89] width 11 height 8
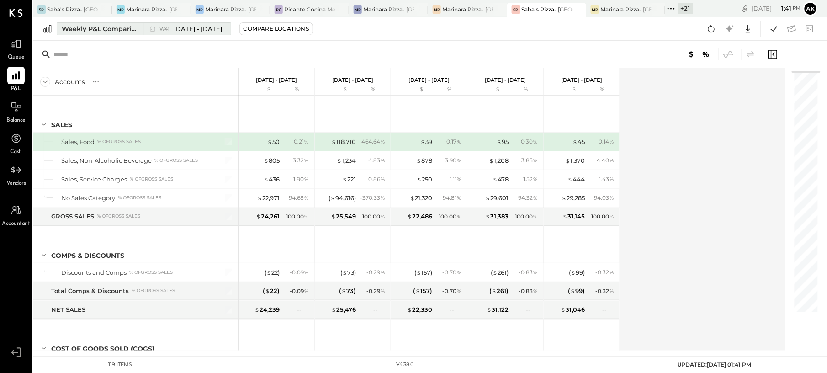
click at [97, 32] on div "Weekly P&L Comparison" at bounding box center [100, 28] width 77 height 9
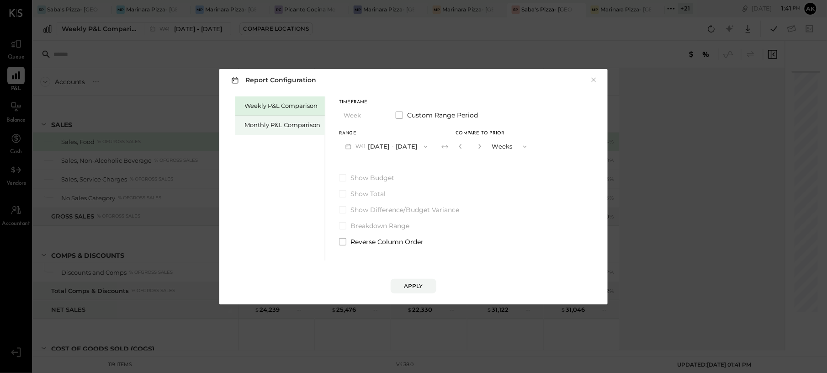
click at [255, 122] on div "Monthly P&L Comparison" at bounding box center [283, 125] width 76 height 9
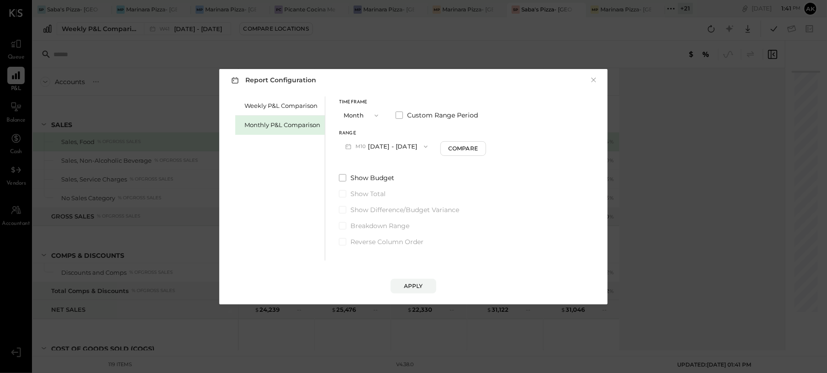
click at [395, 145] on button "M10 [DATE] - [DATE]" at bounding box center [386, 146] width 95 height 17
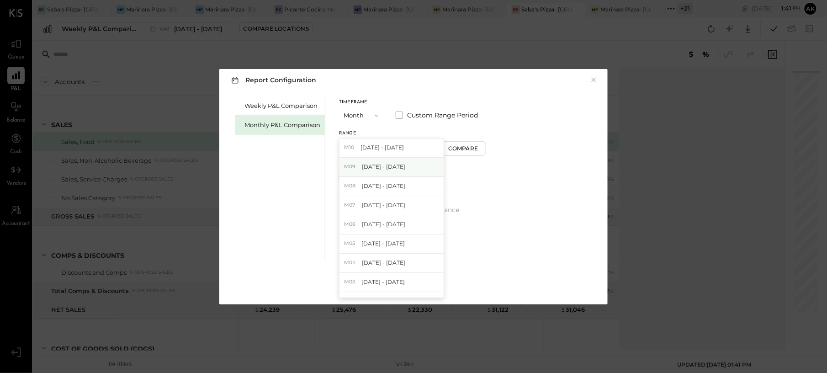
click at [382, 167] on span "[DATE] - [DATE]" at bounding box center [383, 167] width 43 height 8
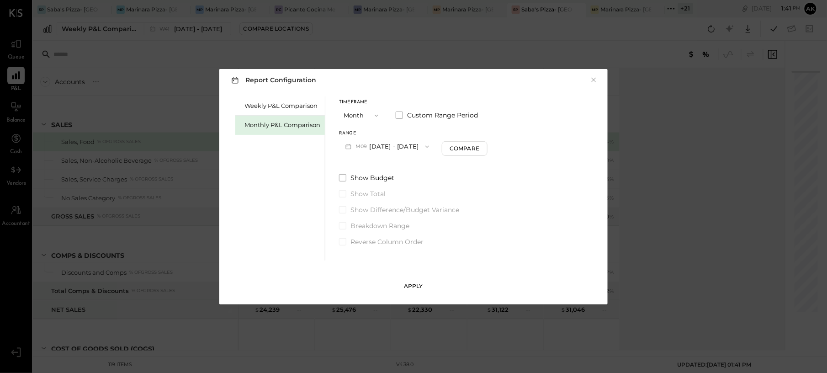
click at [418, 282] on div "Apply" at bounding box center [413, 286] width 19 height 8
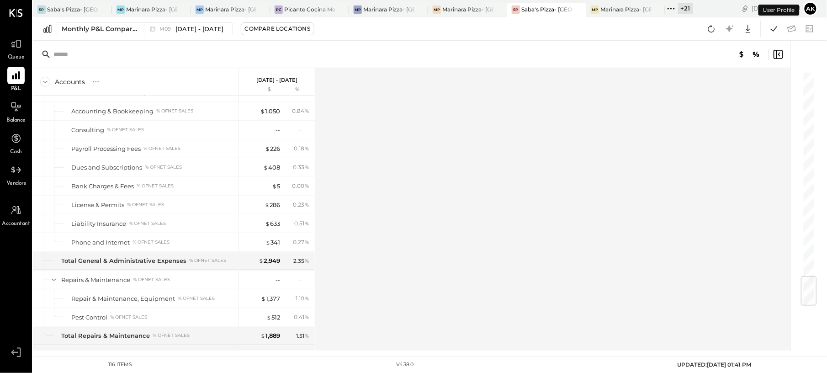
scroll to position [1765, 0]
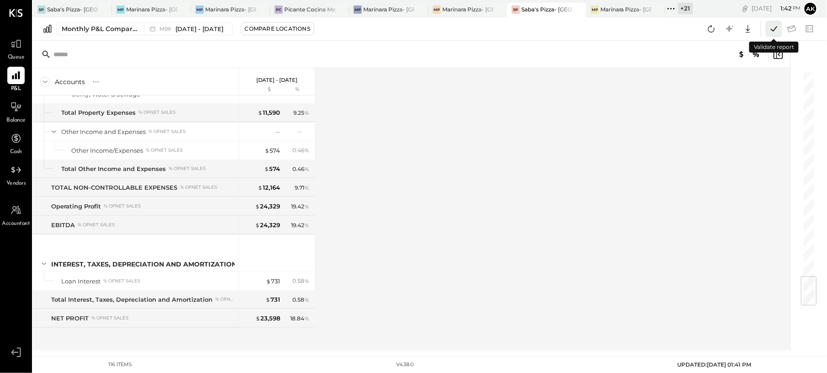
click at [777, 32] on icon at bounding box center [774, 29] width 12 height 12
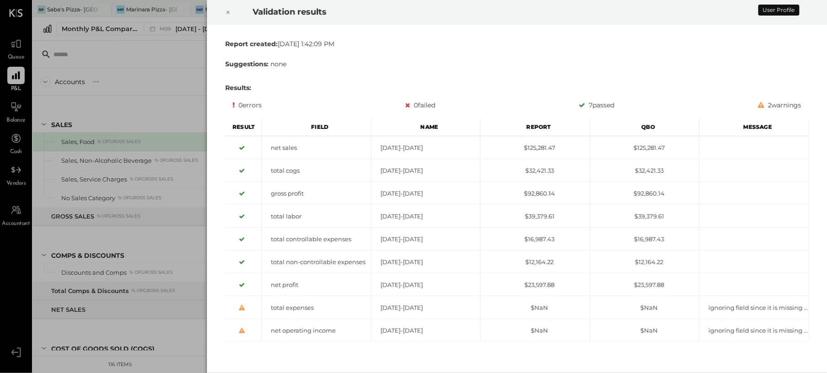
click at [152, 85] on div "Validation results Report created: Tue Oct 14 2025 1:42:09 PM Suggestions: none…" at bounding box center [413, 186] width 827 height 373
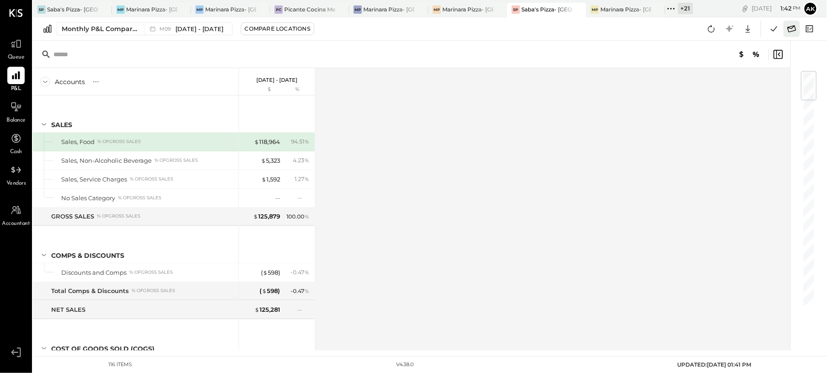
click at [790, 29] on icon at bounding box center [792, 29] width 12 height 12
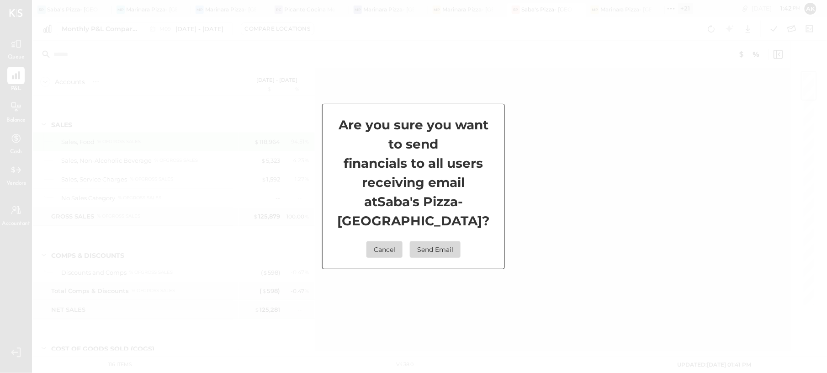
click at [430, 250] on button "Send Email" at bounding box center [435, 249] width 51 height 16
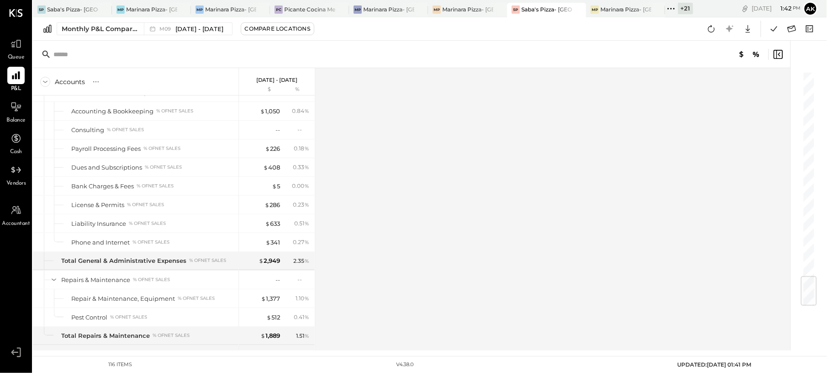
scroll to position [1765, 0]
